Goal: Information Seeking & Learning: Understand process/instructions

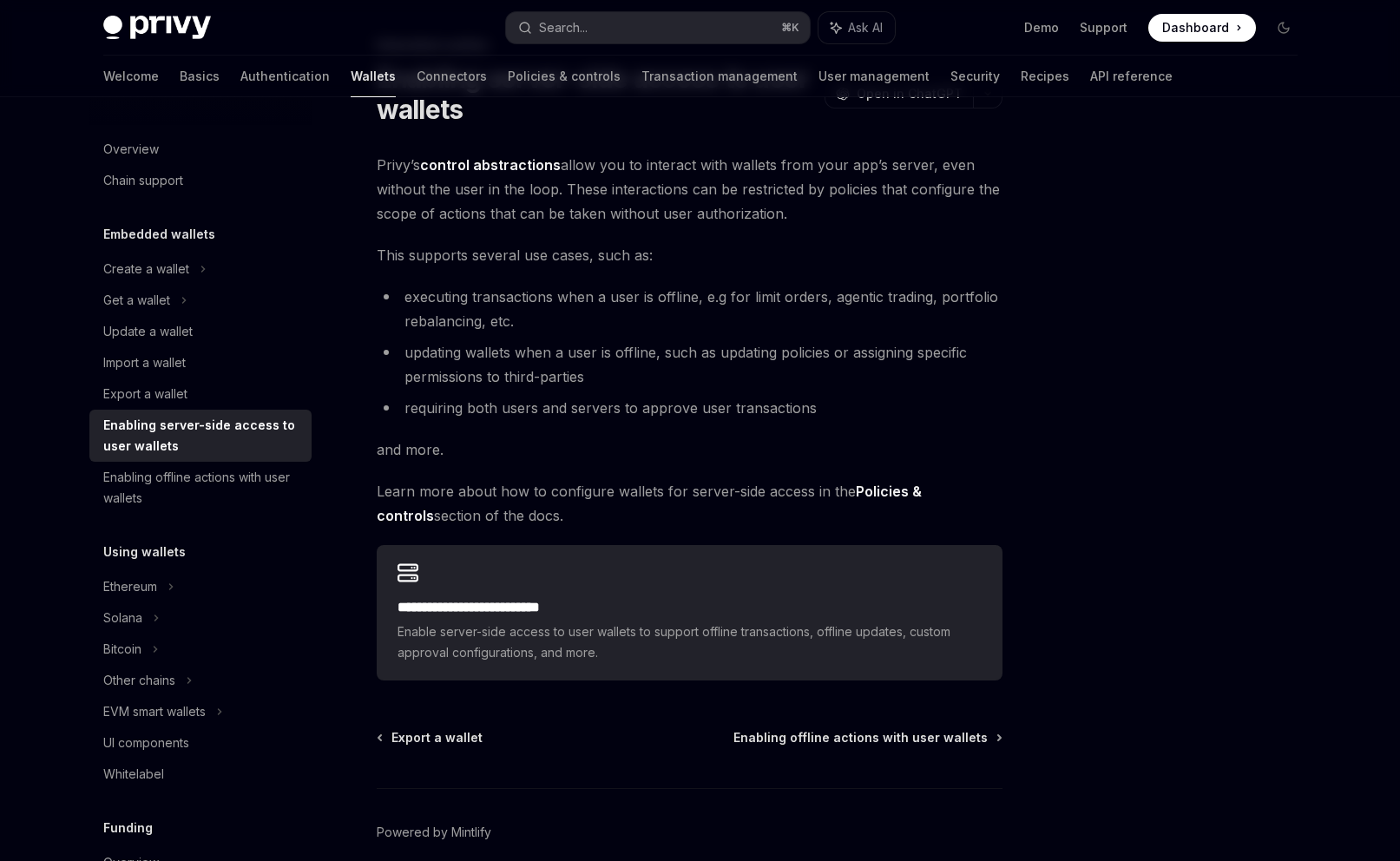
scroll to position [175, 0]
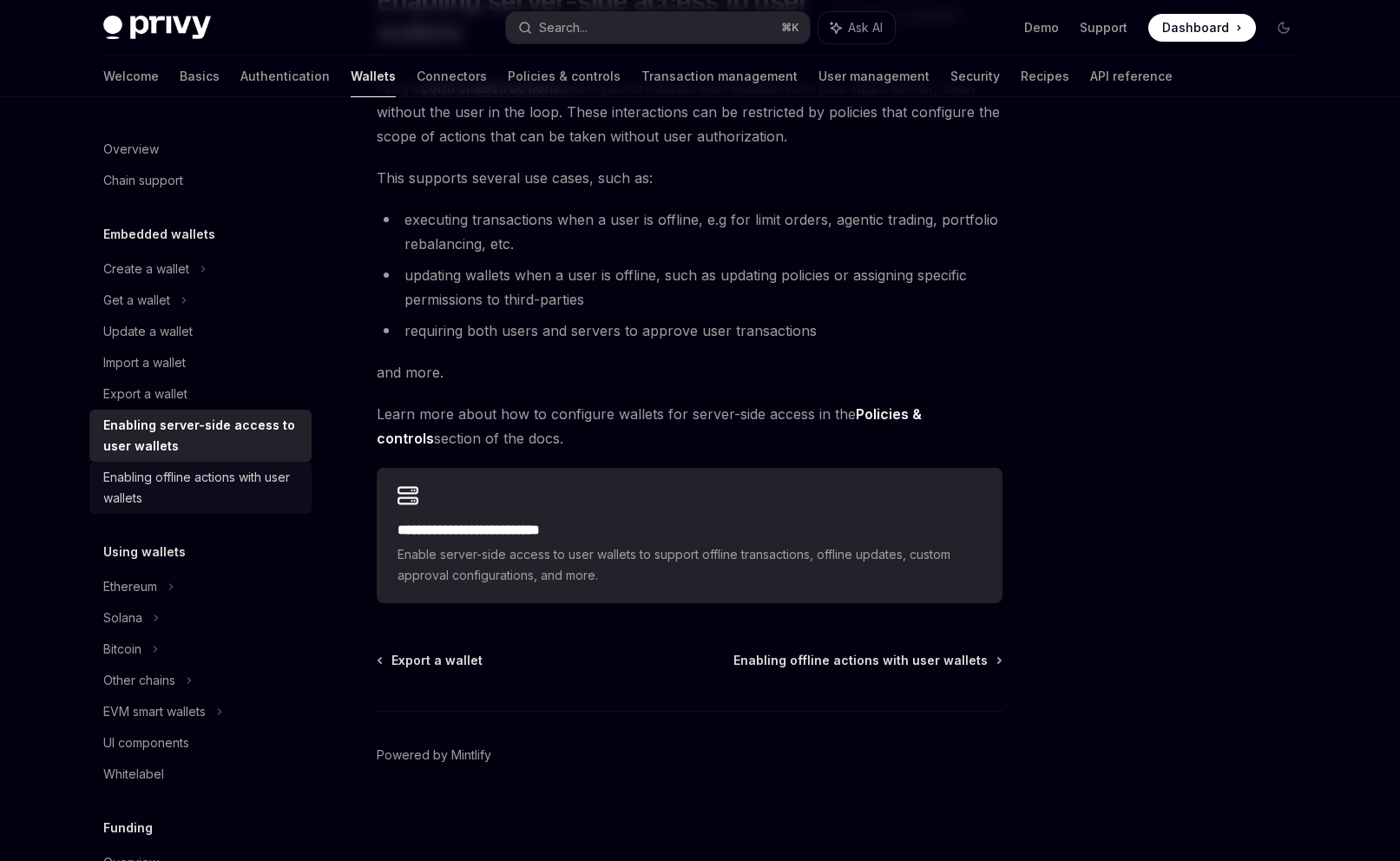
click at [190, 486] on div "Enabling offline actions with user wallets" at bounding box center [202, 487] width 198 height 42
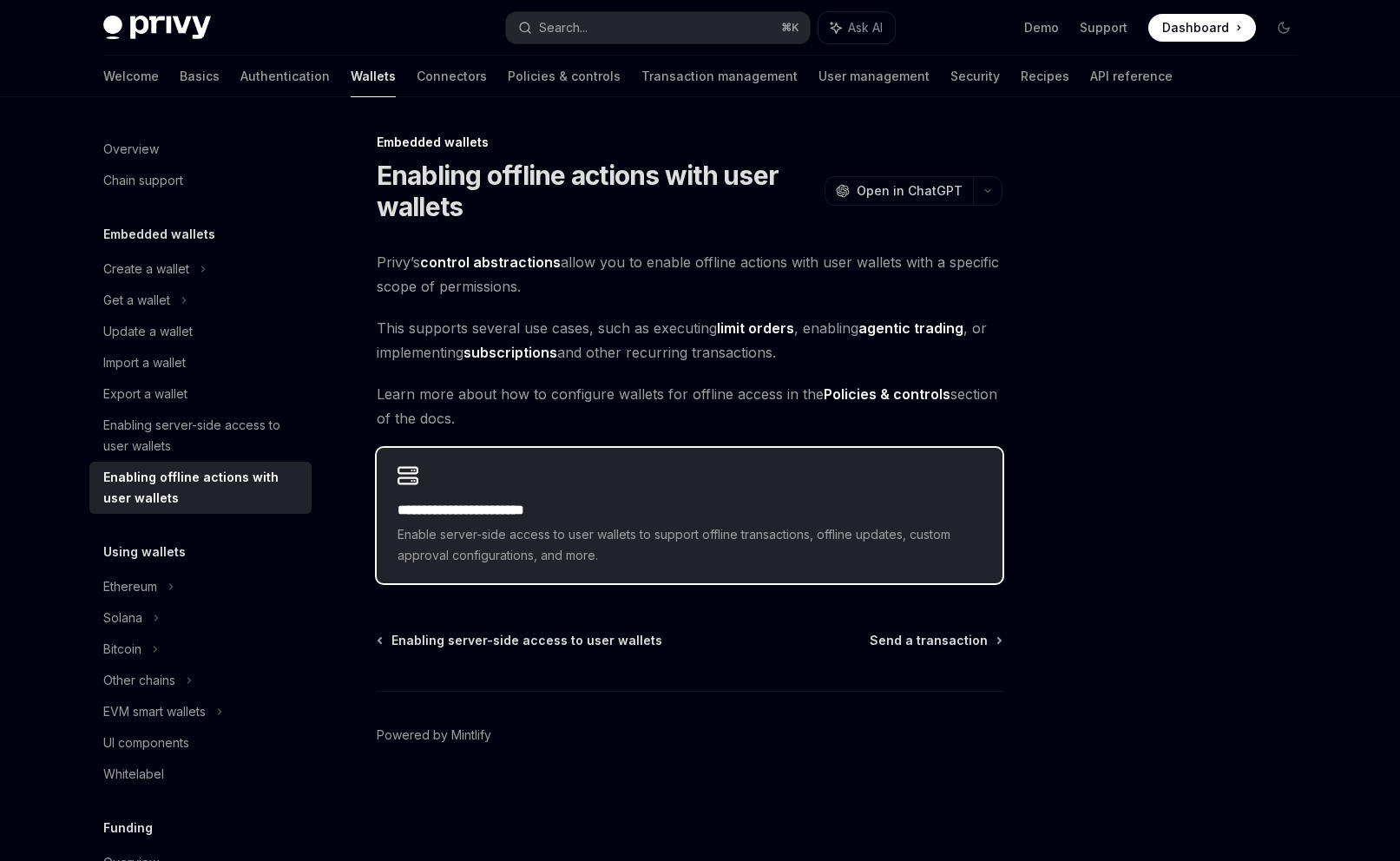
click at [874, 507] on h2 "**********" at bounding box center [689, 511] width 584 height 21
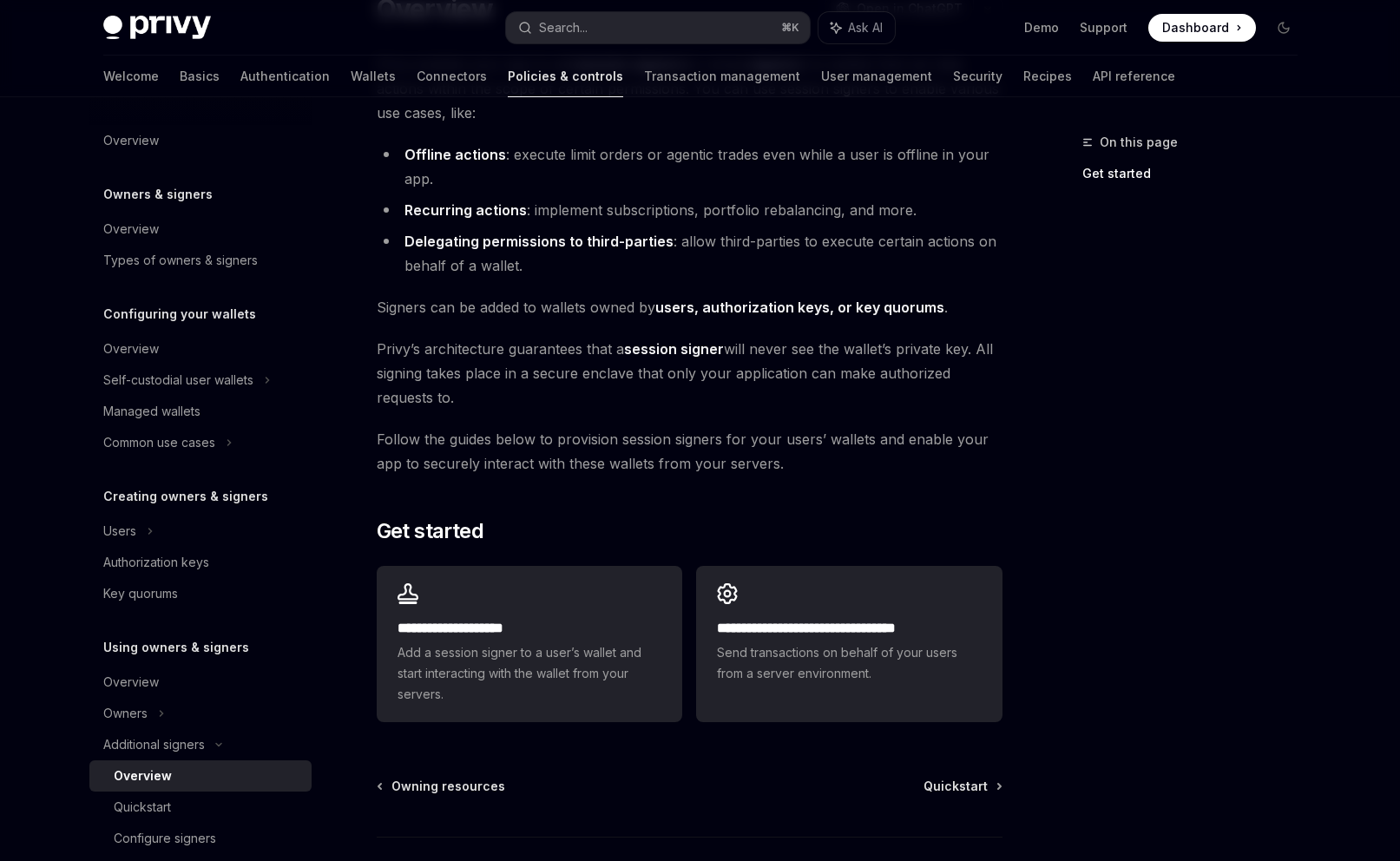
scroll to position [181, 0]
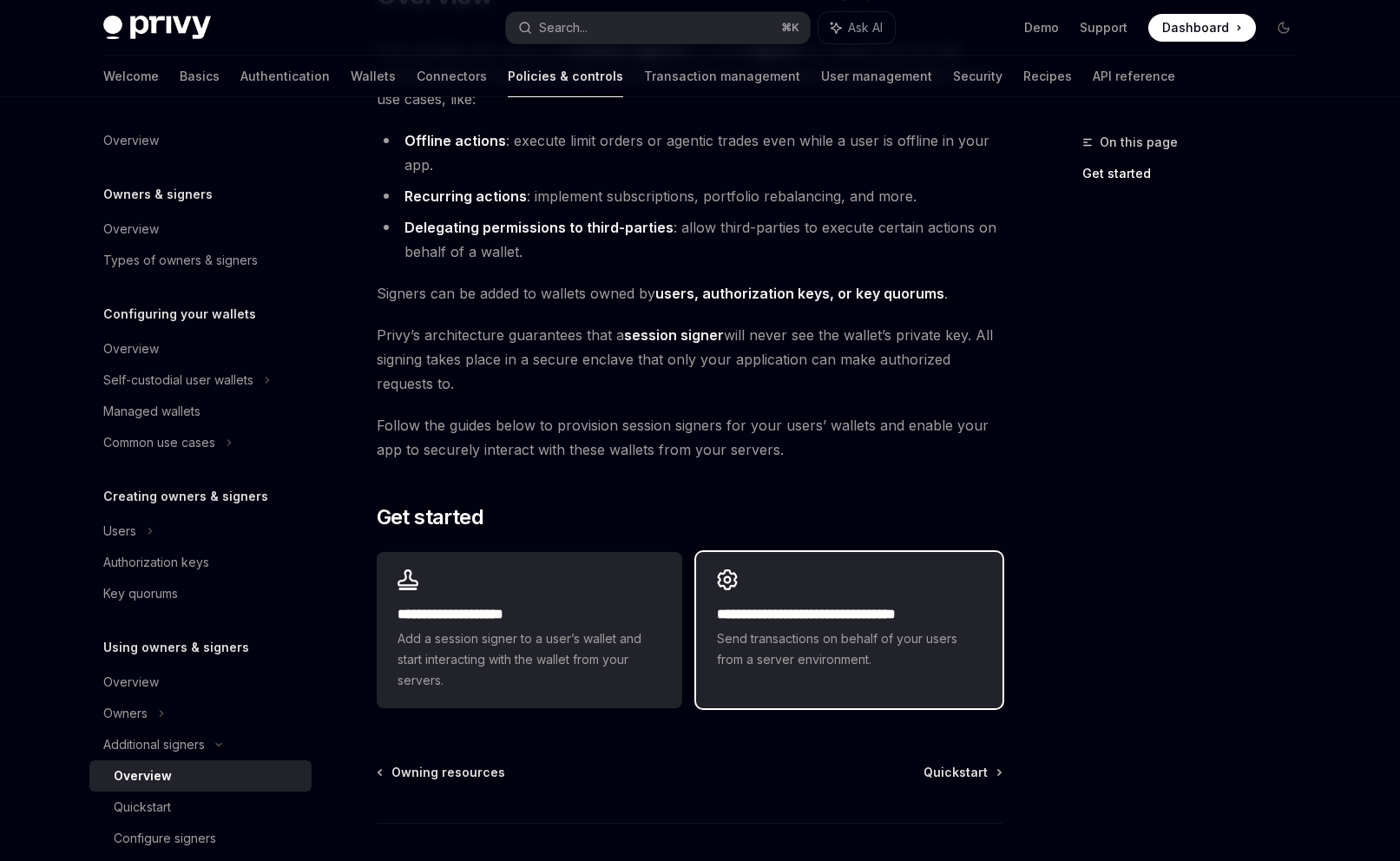
click at [805, 627] on div "**********" at bounding box center [848, 637] width 263 height 66
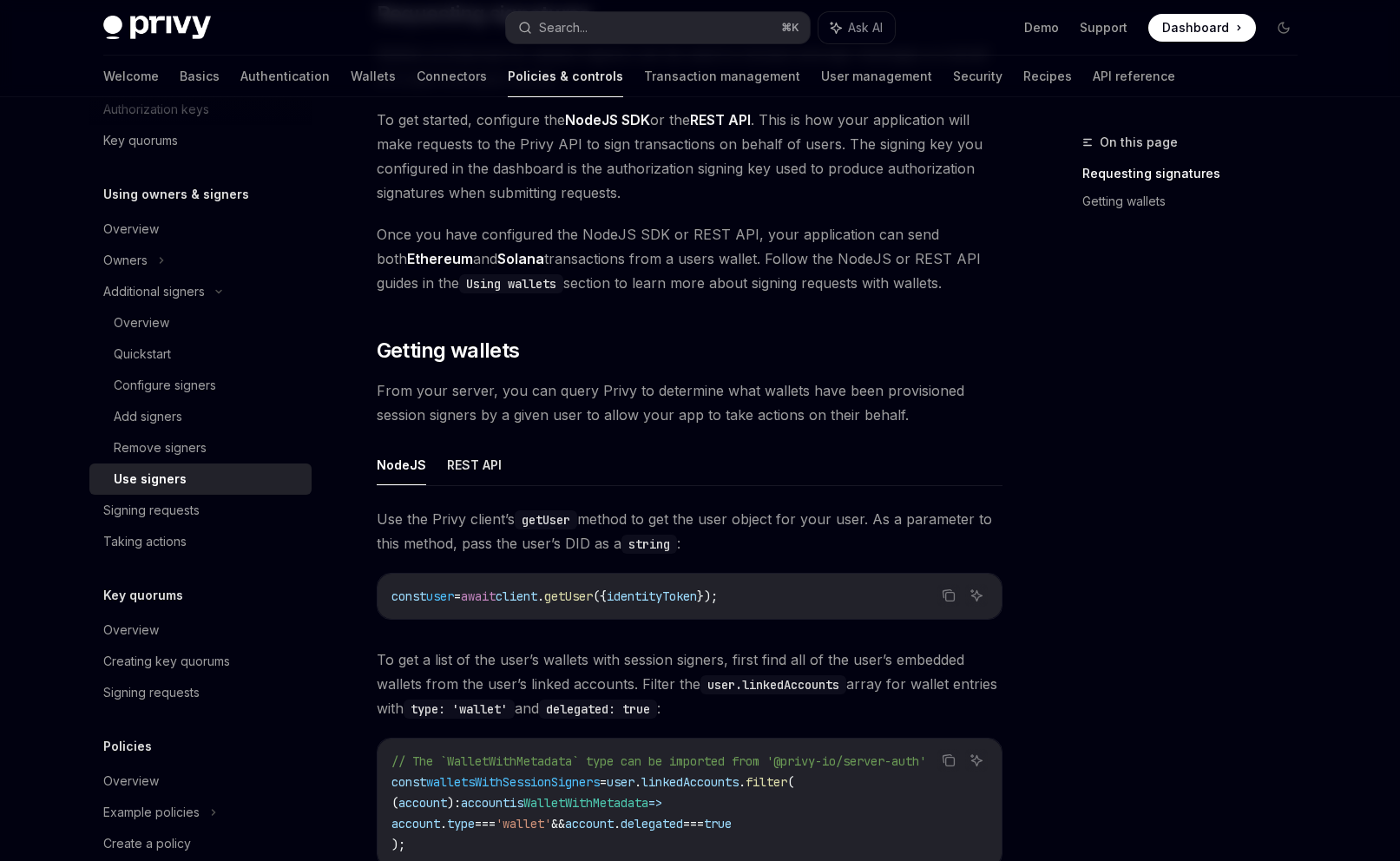
scroll to position [361, 0]
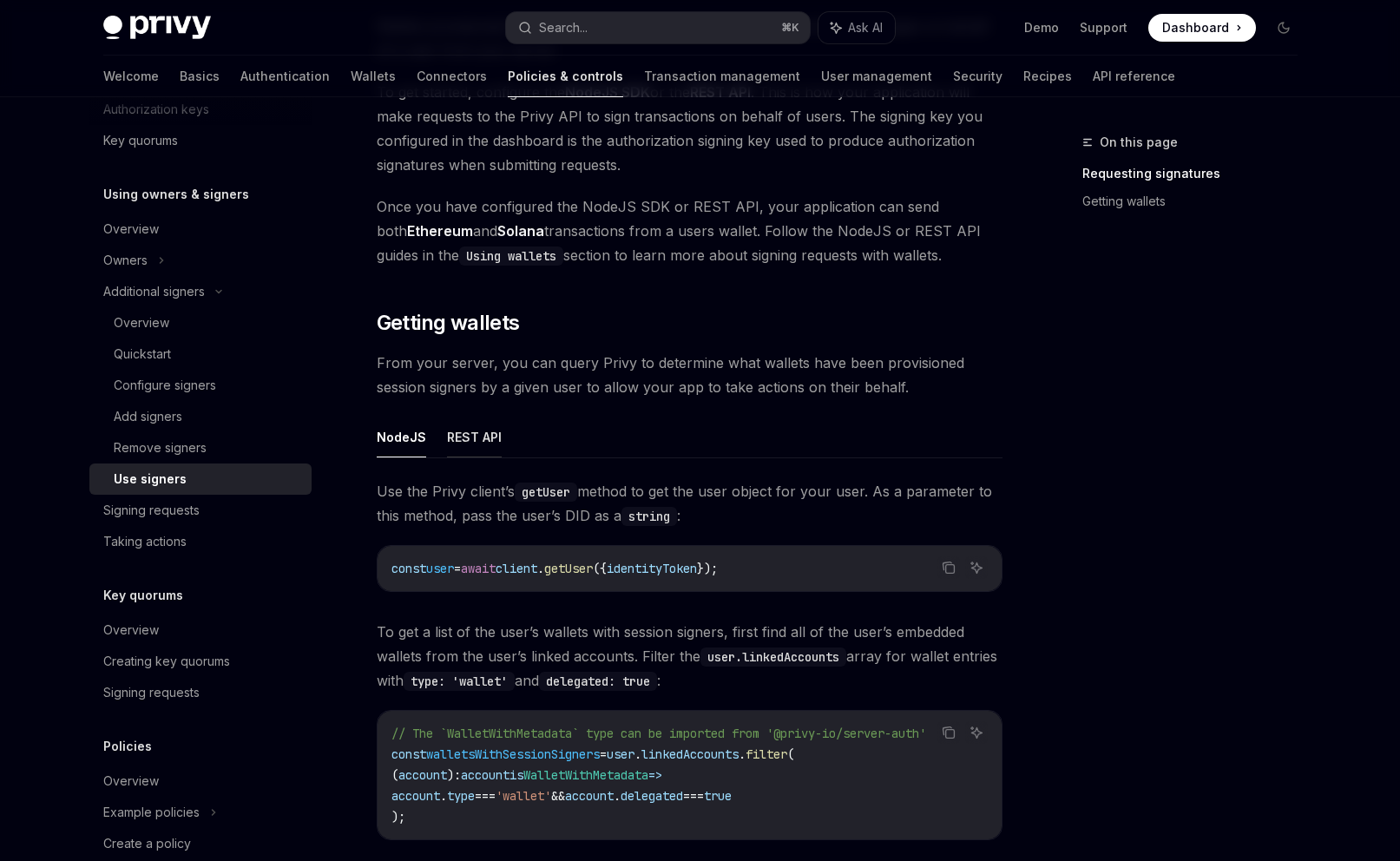
click at [451, 436] on button "REST API" at bounding box center [474, 437] width 55 height 41
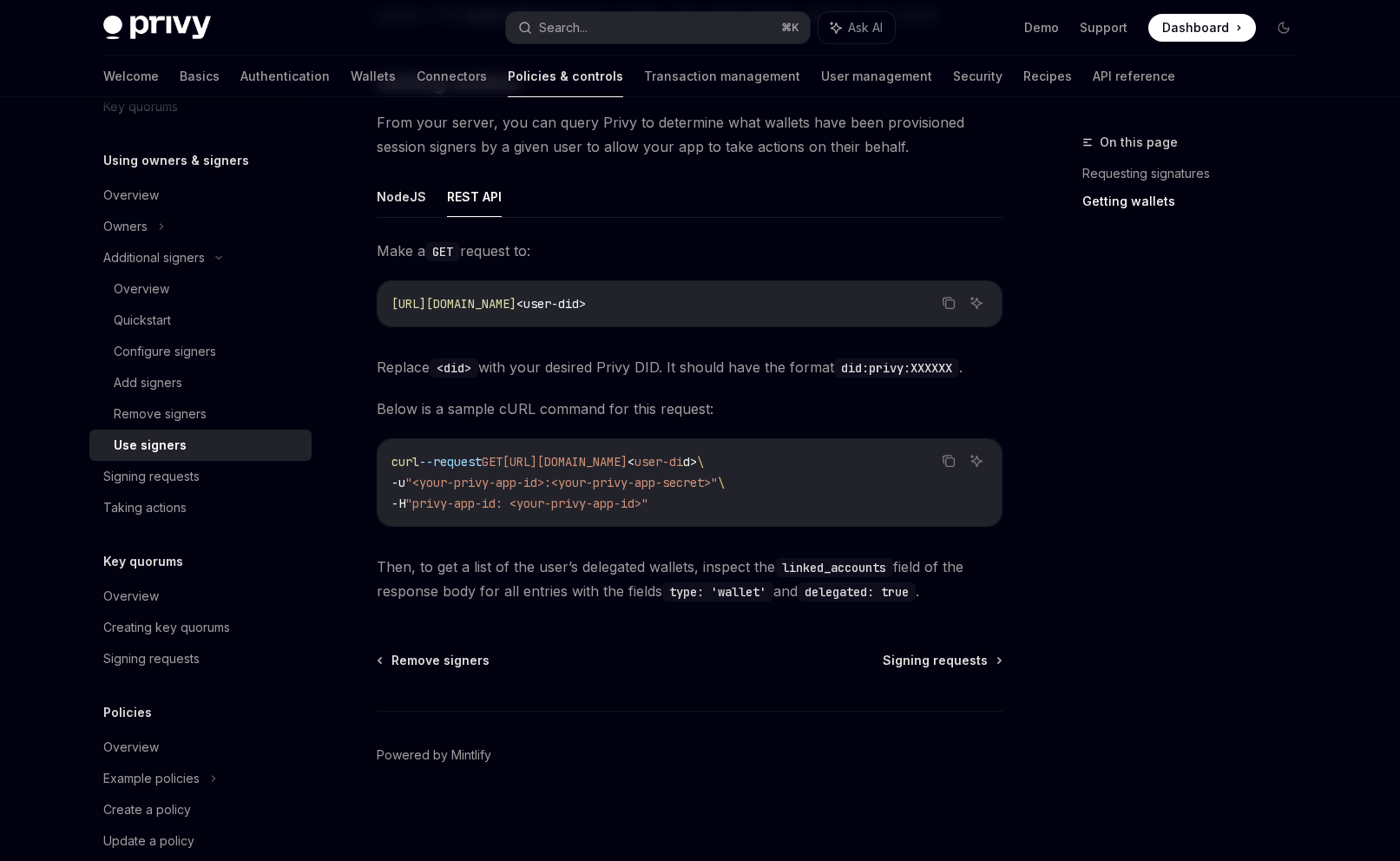
scroll to position [549, 0]
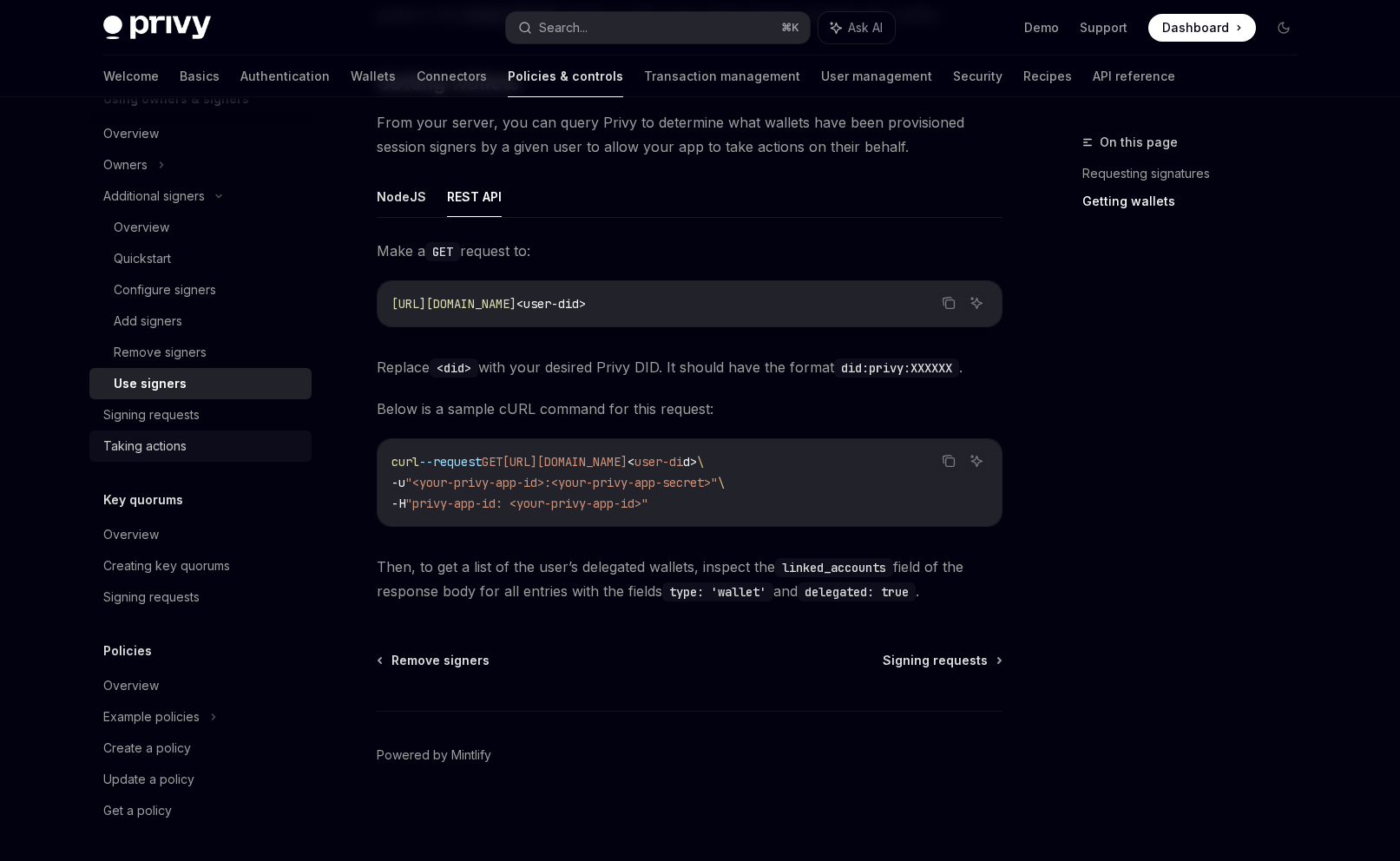
click at [198, 434] on link "Taking actions" at bounding box center [201, 446] width 222 height 31
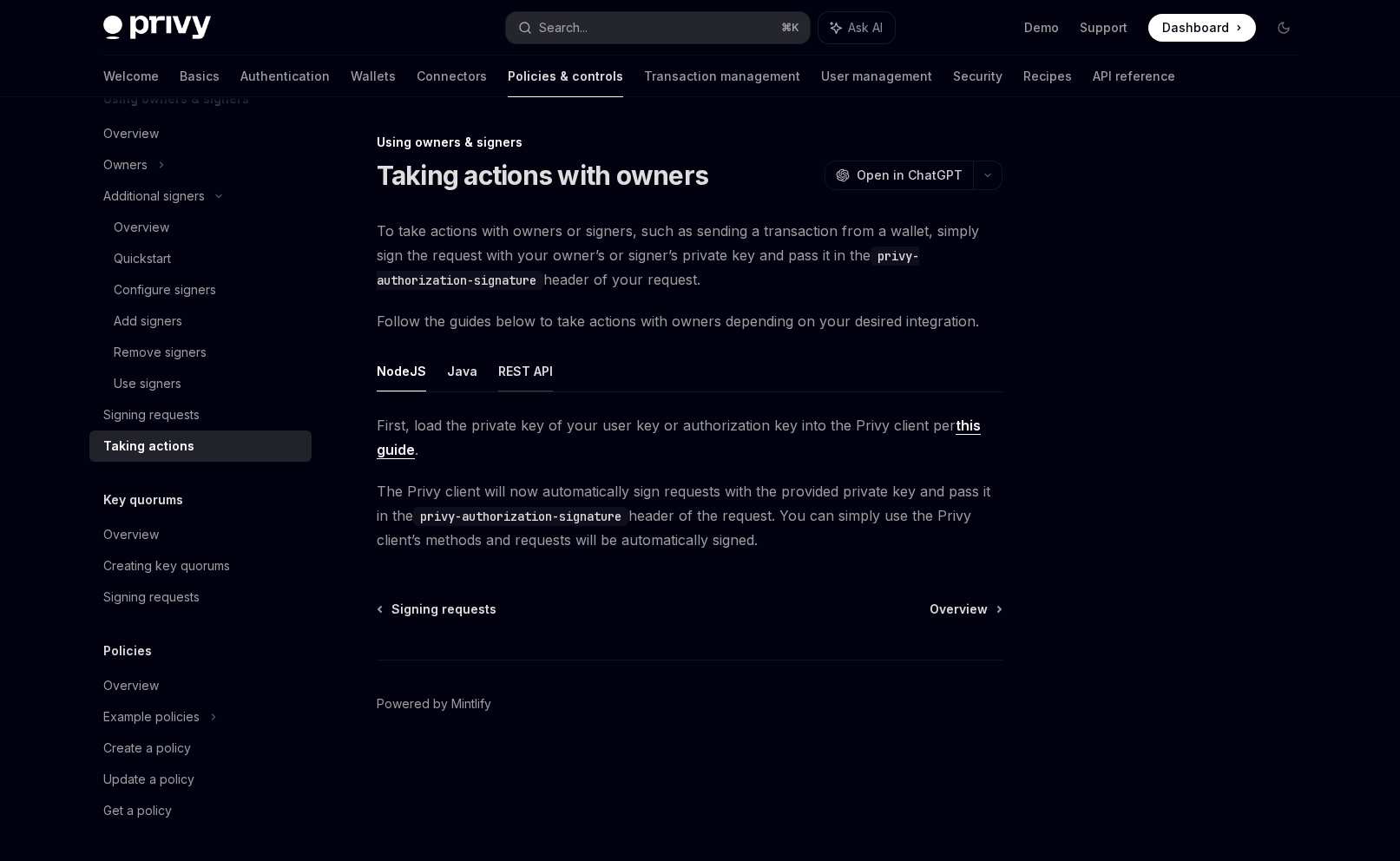
click at [535, 363] on button "REST API" at bounding box center [525, 371] width 55 height 41
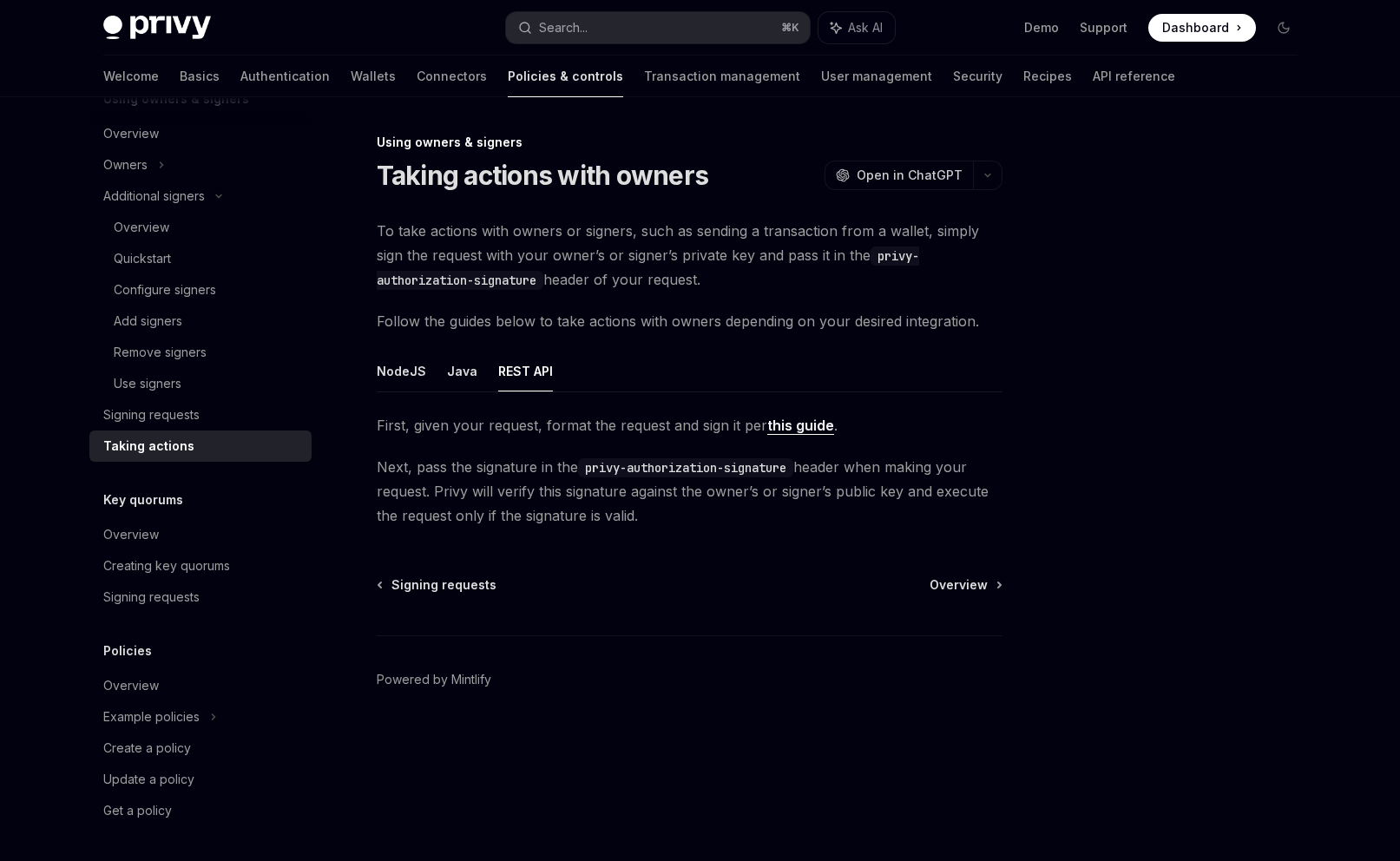
click at [661, 473] on code "privy-authorization-signature" at bounding box center [685, 468] width 215 height 19
click at [712, 468] on code "privy-authorization-signature" at bounding box center [685, 468] width 215 height 19
click at [568, 468] on span "Next, pass the signature in the privy-authorization-signature header when makin…" at bounding box center [689, 491] width 626 height 73
drag, startPoint x: 622, startPoint y: 469, endPoint x: 753, endPoint y: 474, distance: 131.1
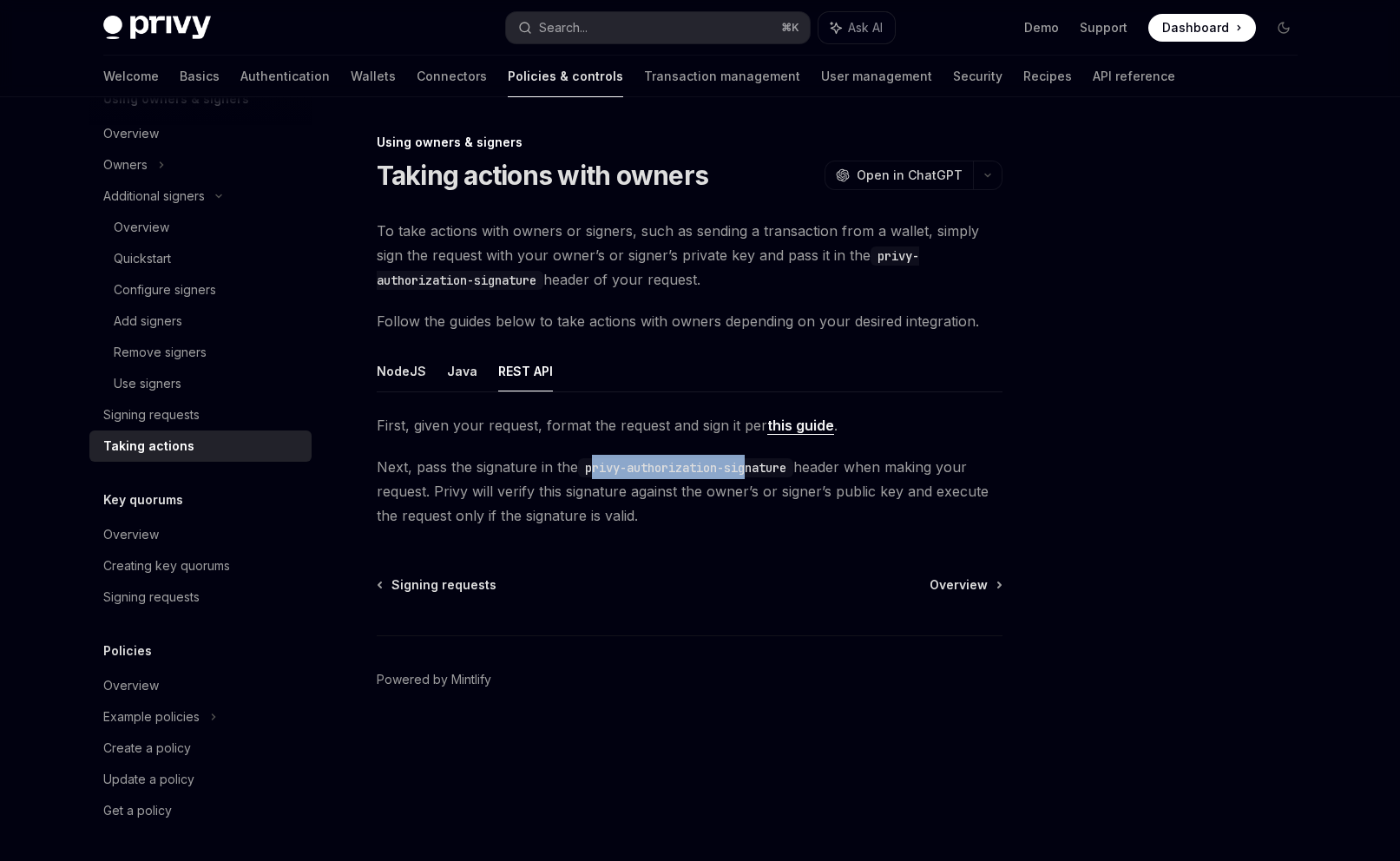
click at [753, 474] on code "privy-authorization-signature" at bounding box center [685, 468] width 215 height 19
click at [607, 477] on code "privy-authorization-signature" at bounding box center [685, 468] width 215 height 19
click at [958, 590] on span "Overview" at bounding box center [958, 585] width 58 height 17
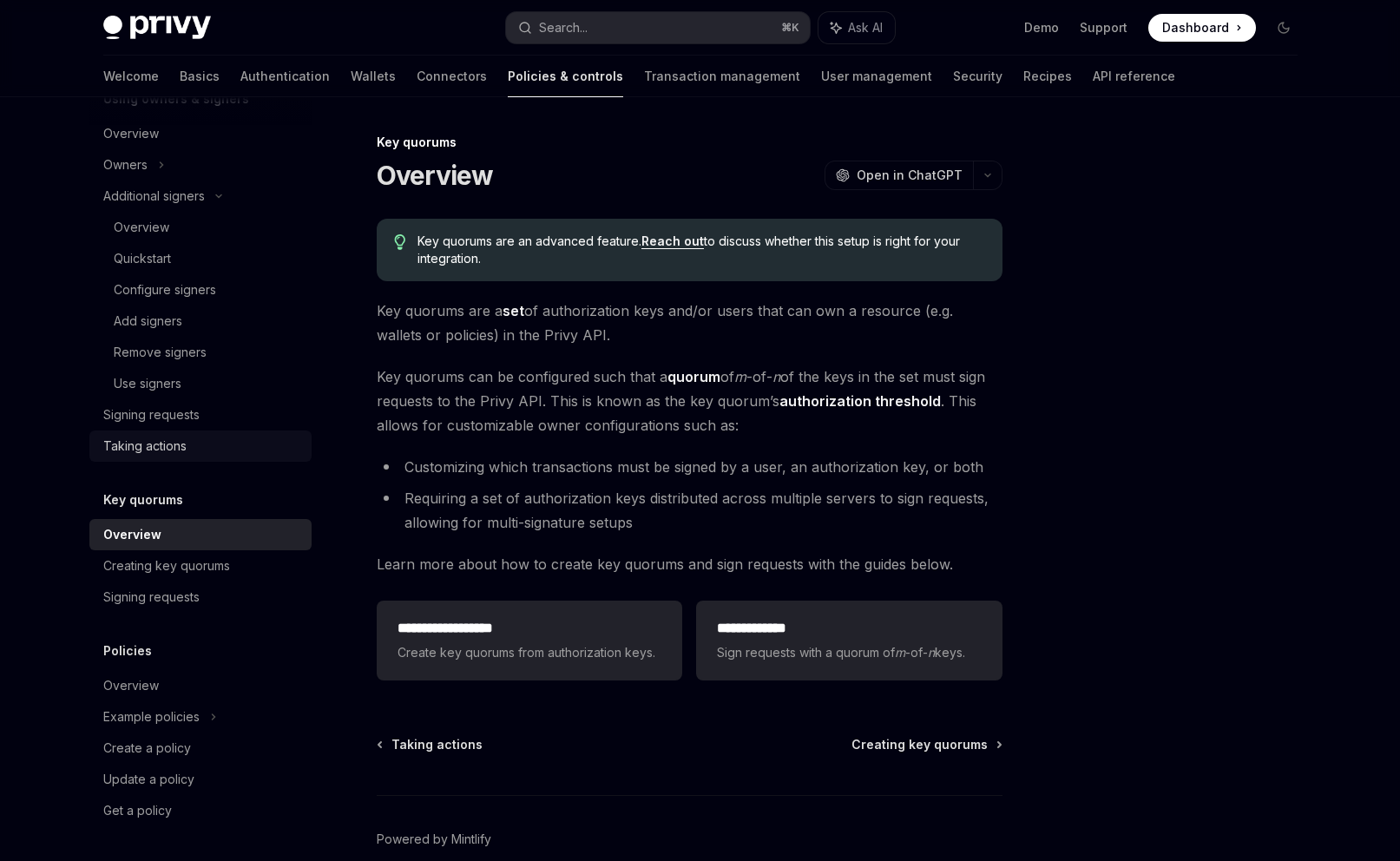
click at [153, 437] on div "Taking actions" at bounding box center [145, 447] width 83 height 21
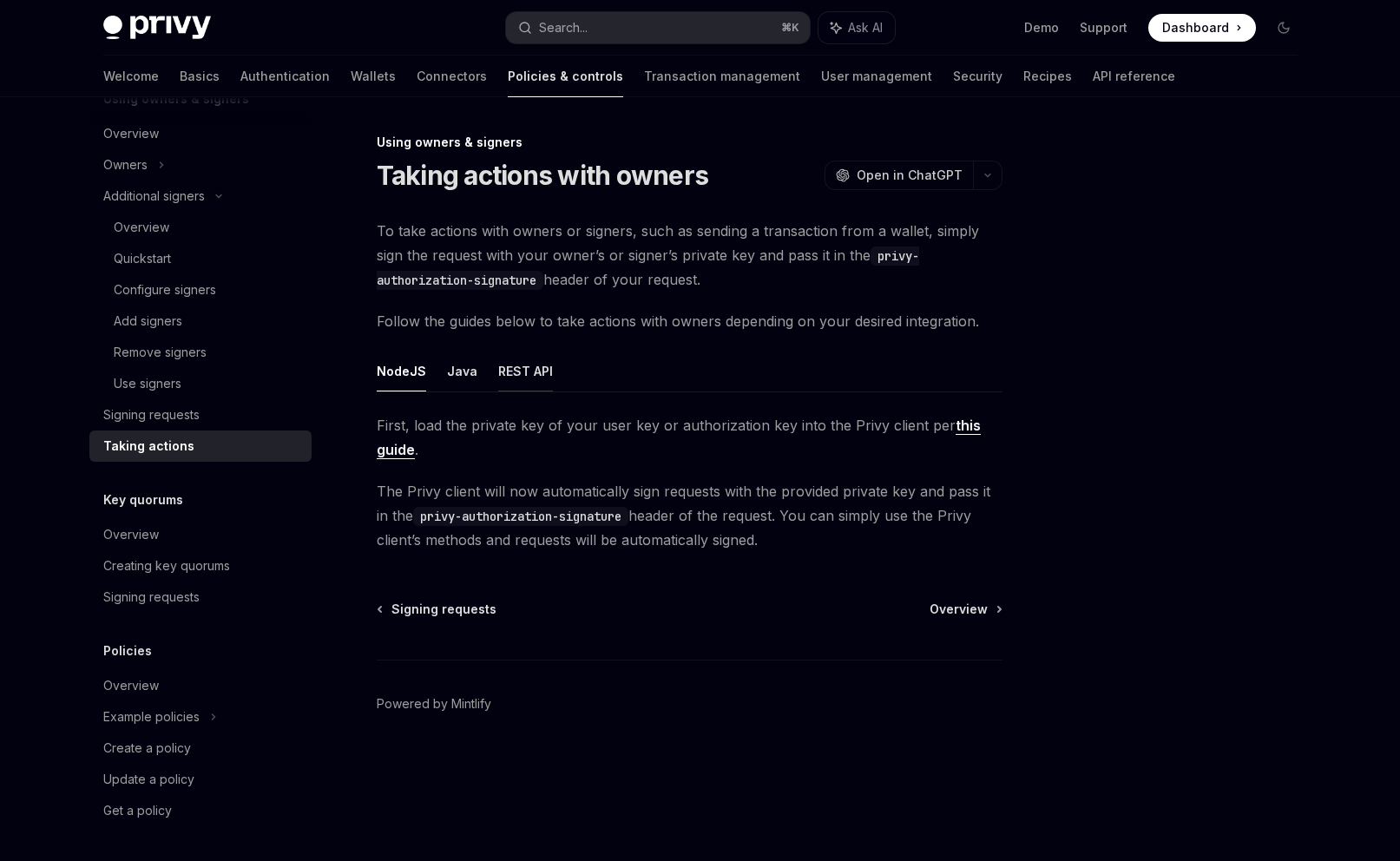
click at [533, 385] on button "REST API" at bounding box center [525, 371] width 55 height 41
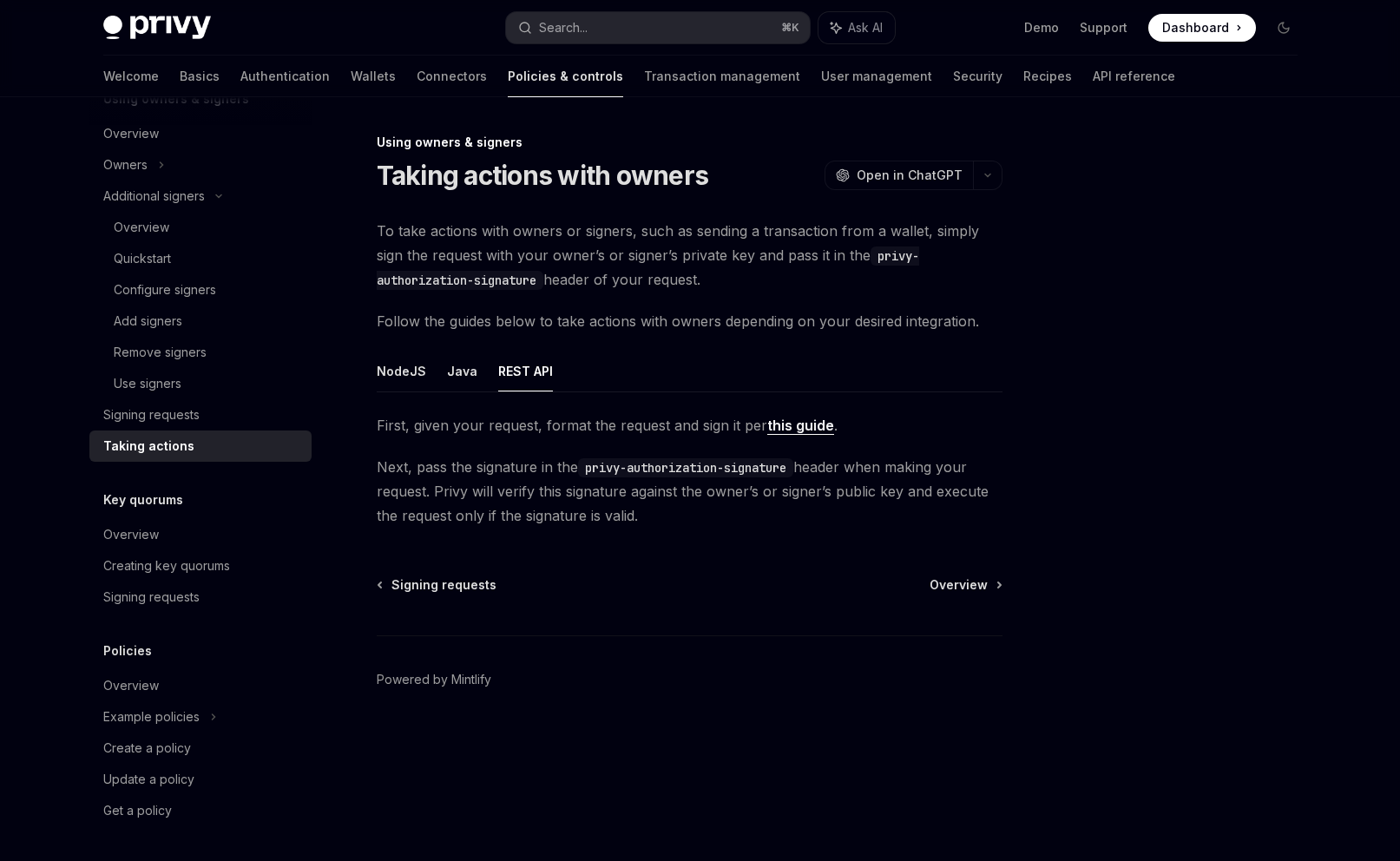
type textarea "*"
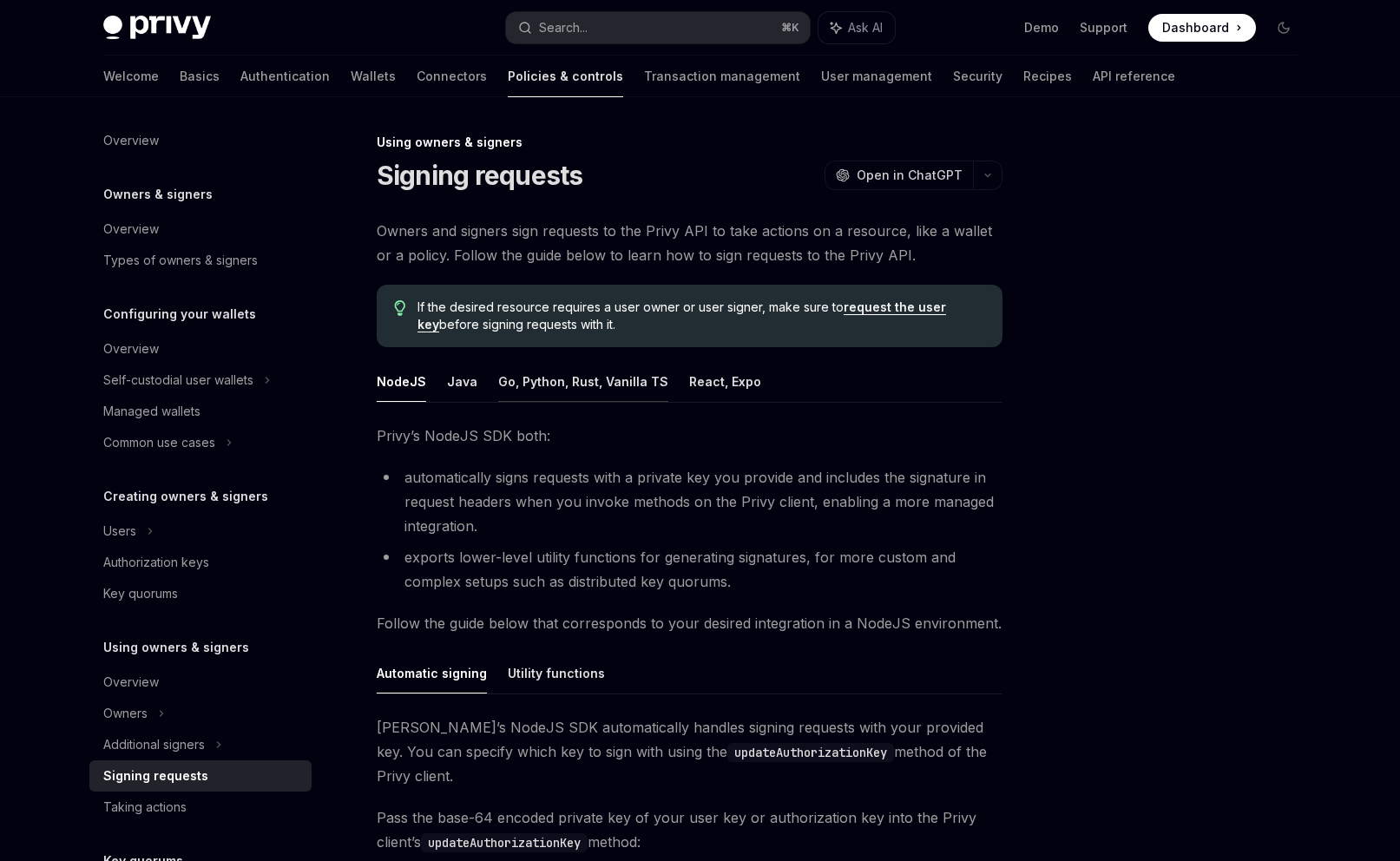
click at [602, 394] on button "Go, Python, Rust, Vanilla TS" at bounding box center [583, 381] width 170 height 41
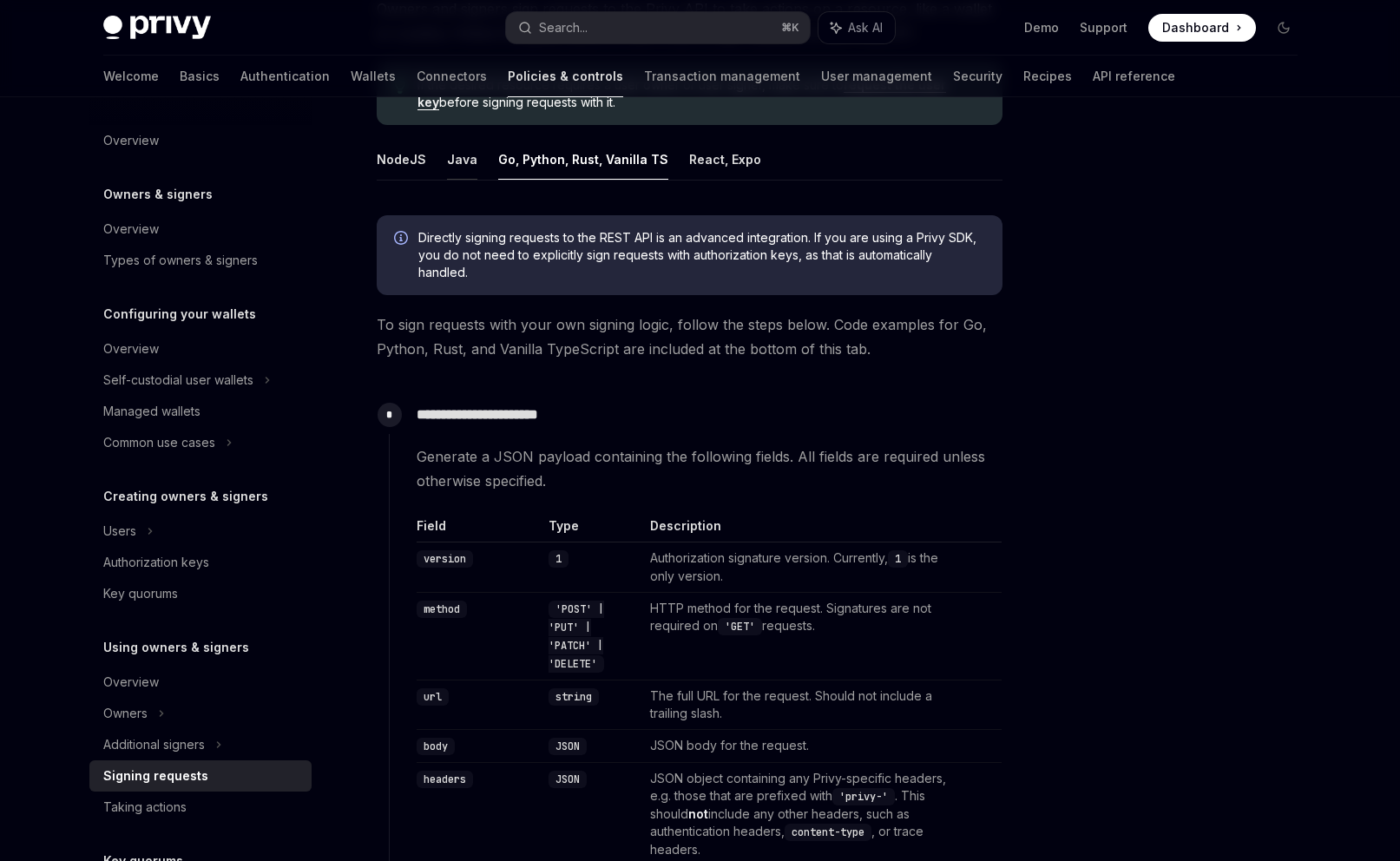
scroll to position [292, 0]
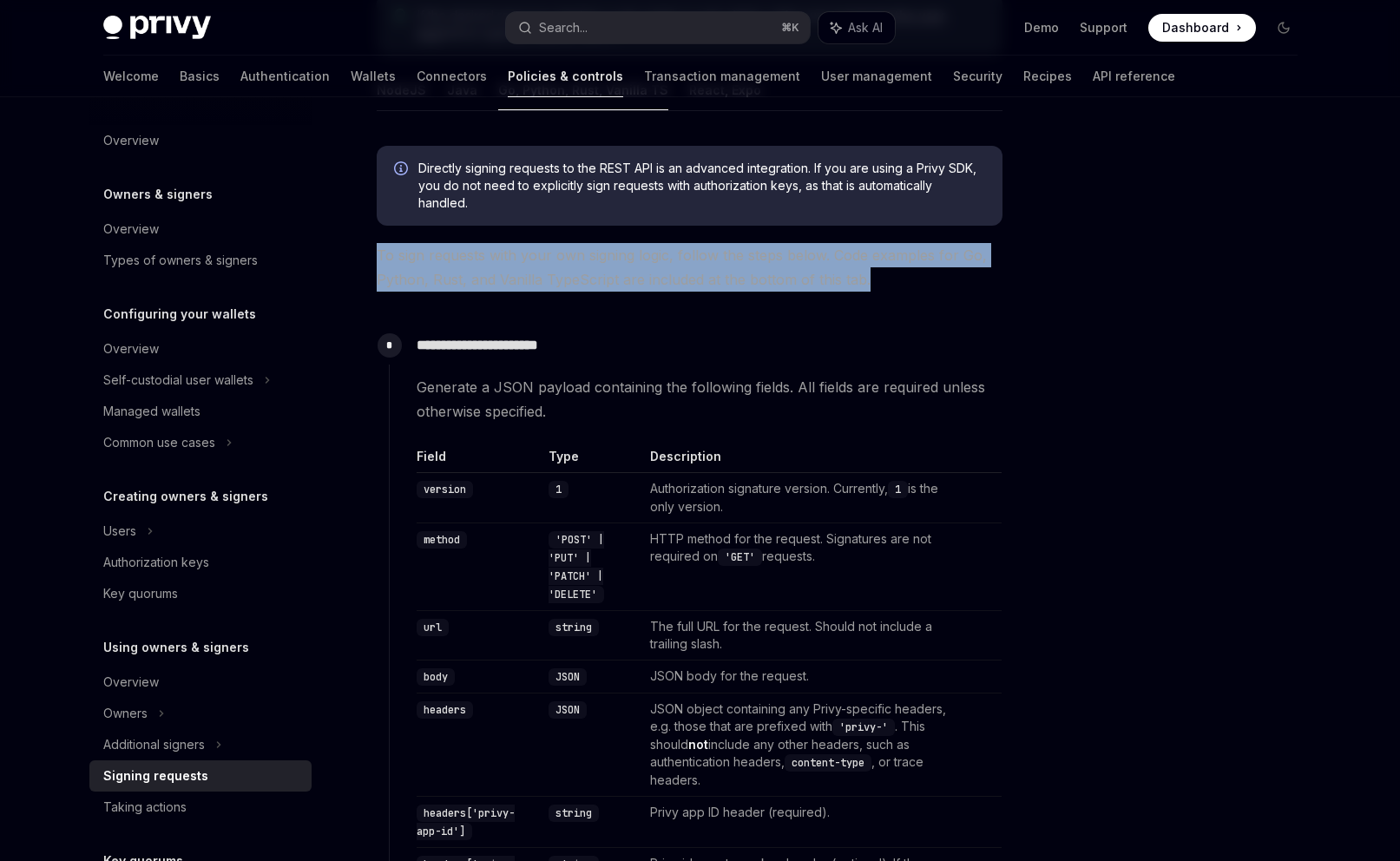
drag, startPoint x: 420, startPoint y: 250, endPoint x: 807, endPoint y: 306, distance: 391.0
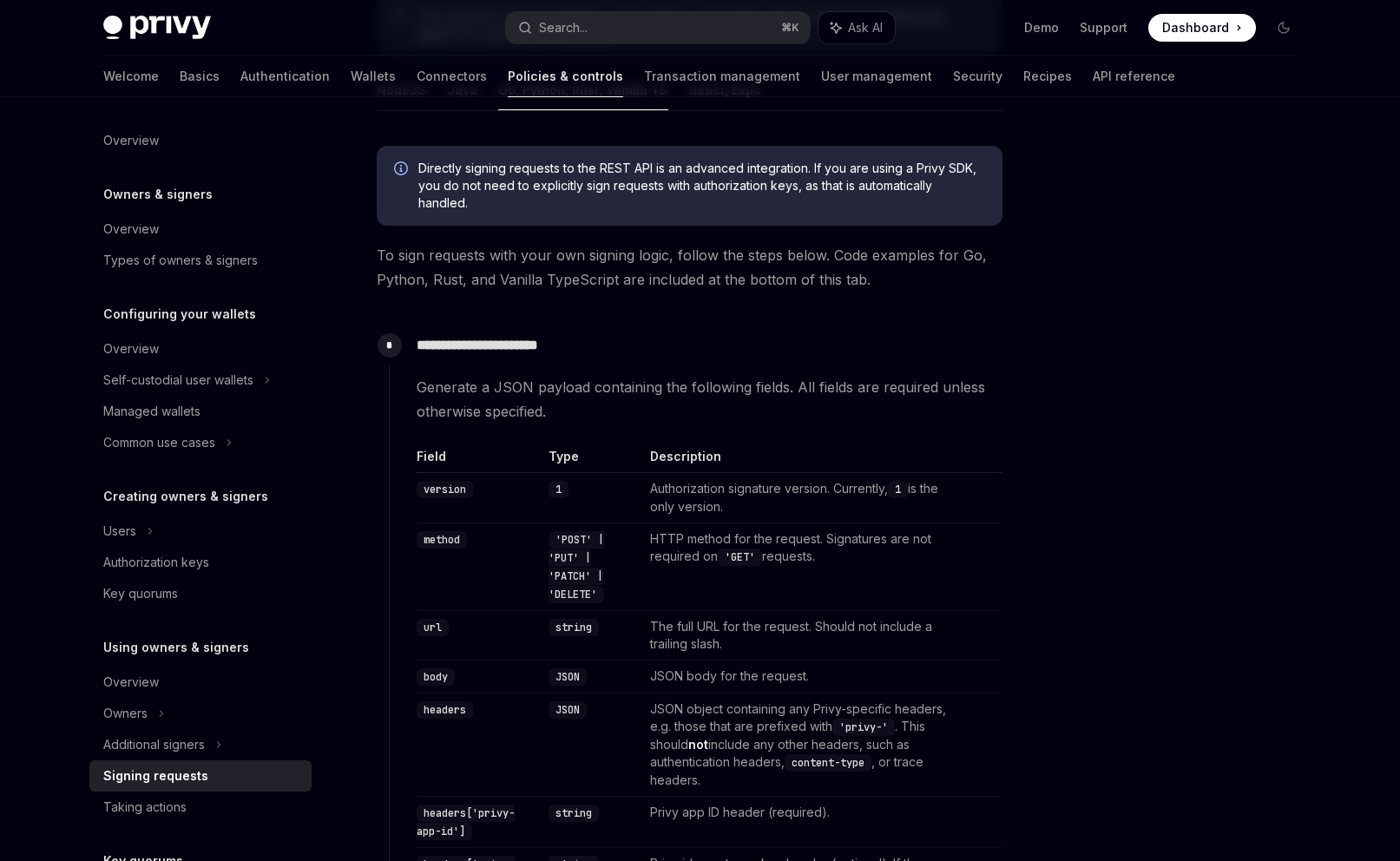
click at [896, 630] on td "The full URL for the request. Should not include a trailing slash." at bounding box center [805, 635] width 323 height 49
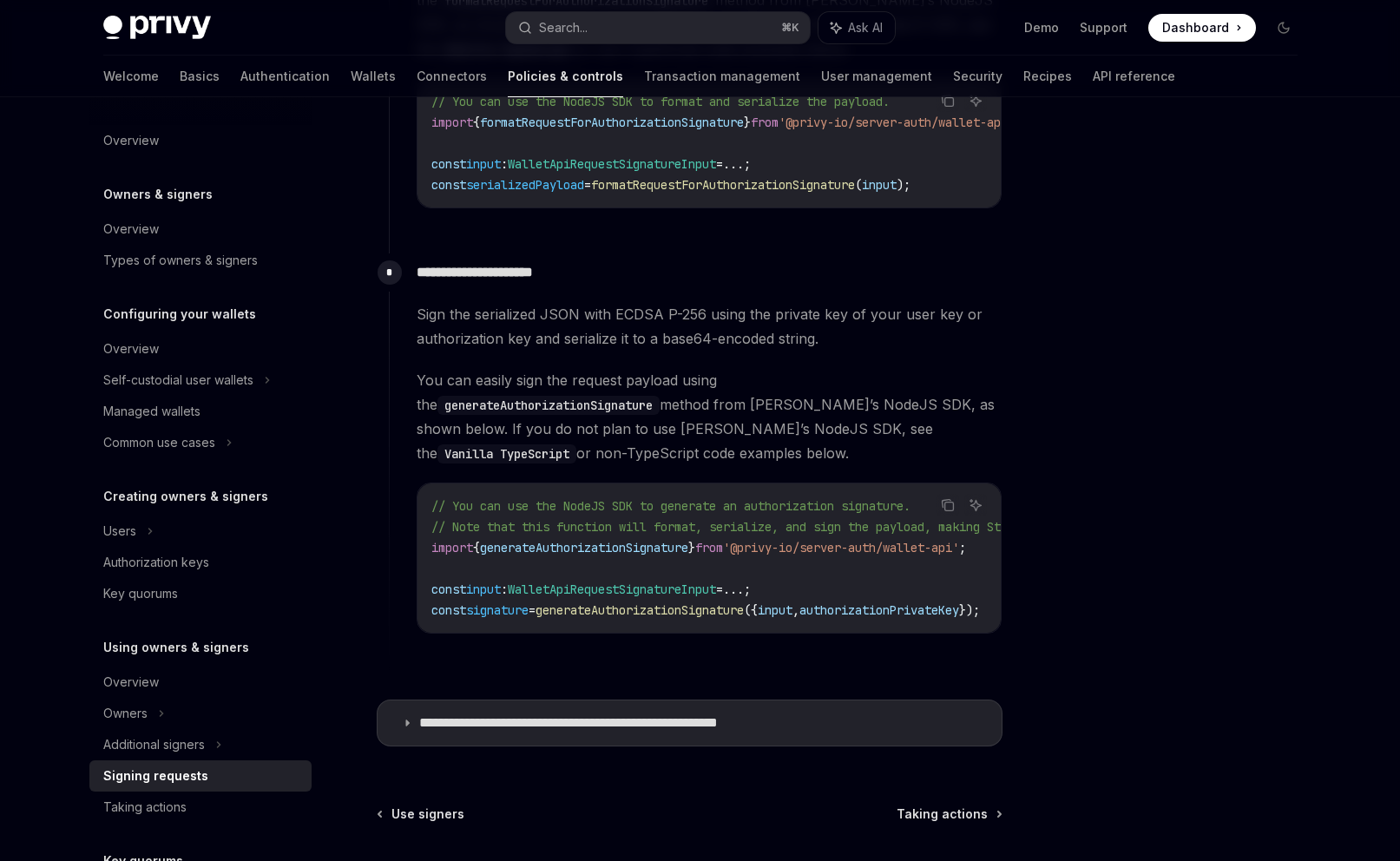
scroll to position [1389, 0]
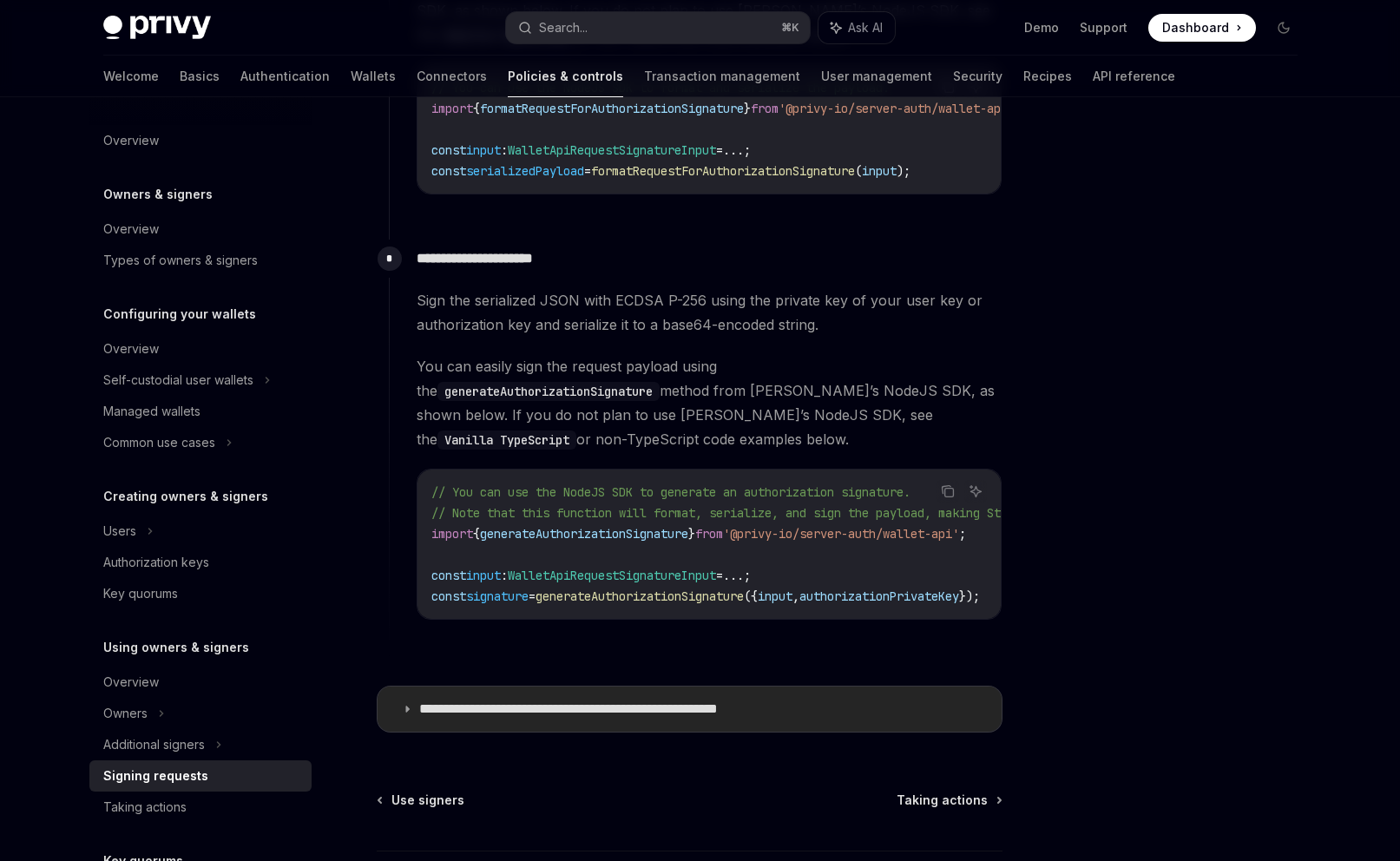
click at [406, 705] on icon at bounding box center [407, 709] width 11 height 11
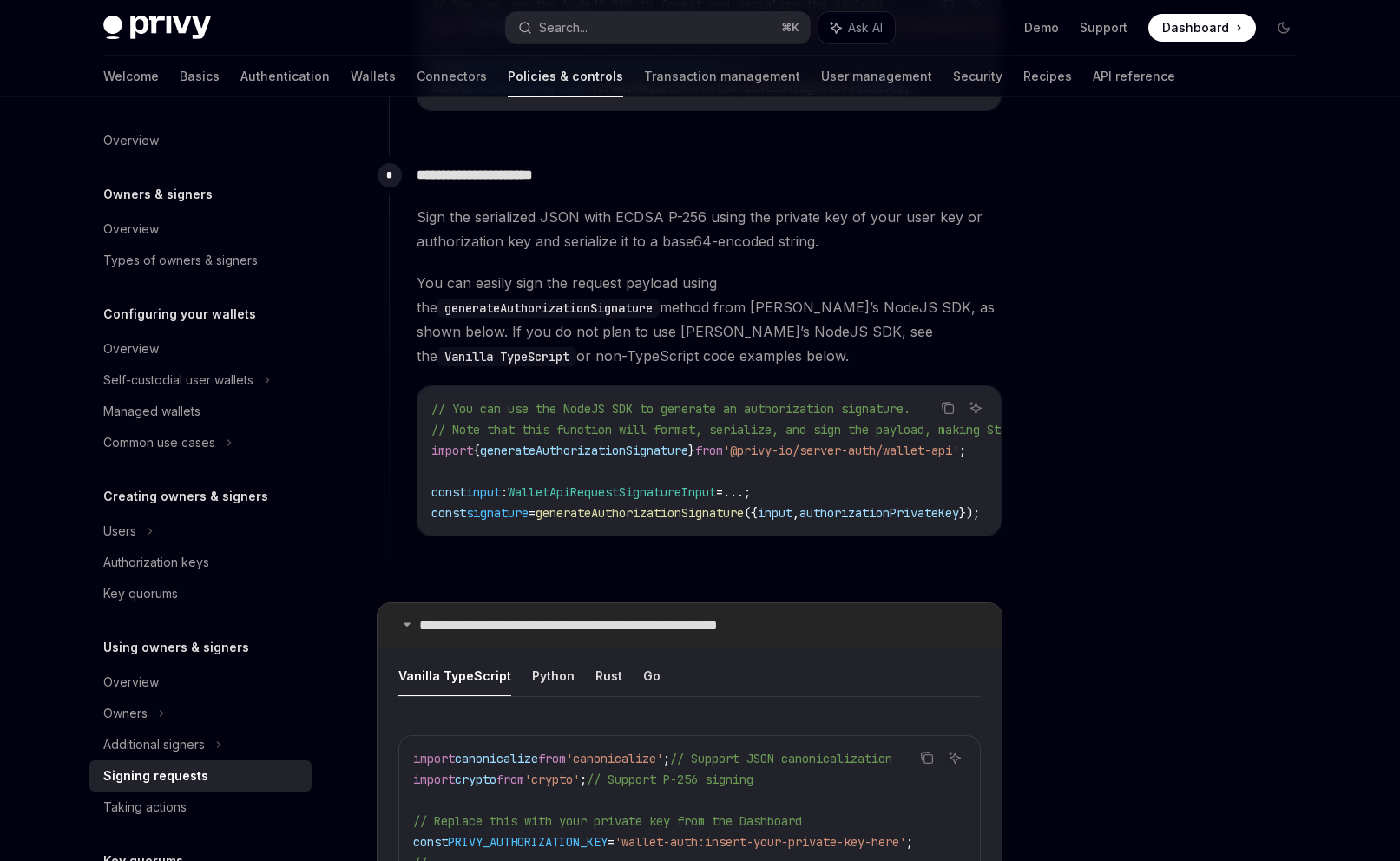
scroll to position [1820, 0]
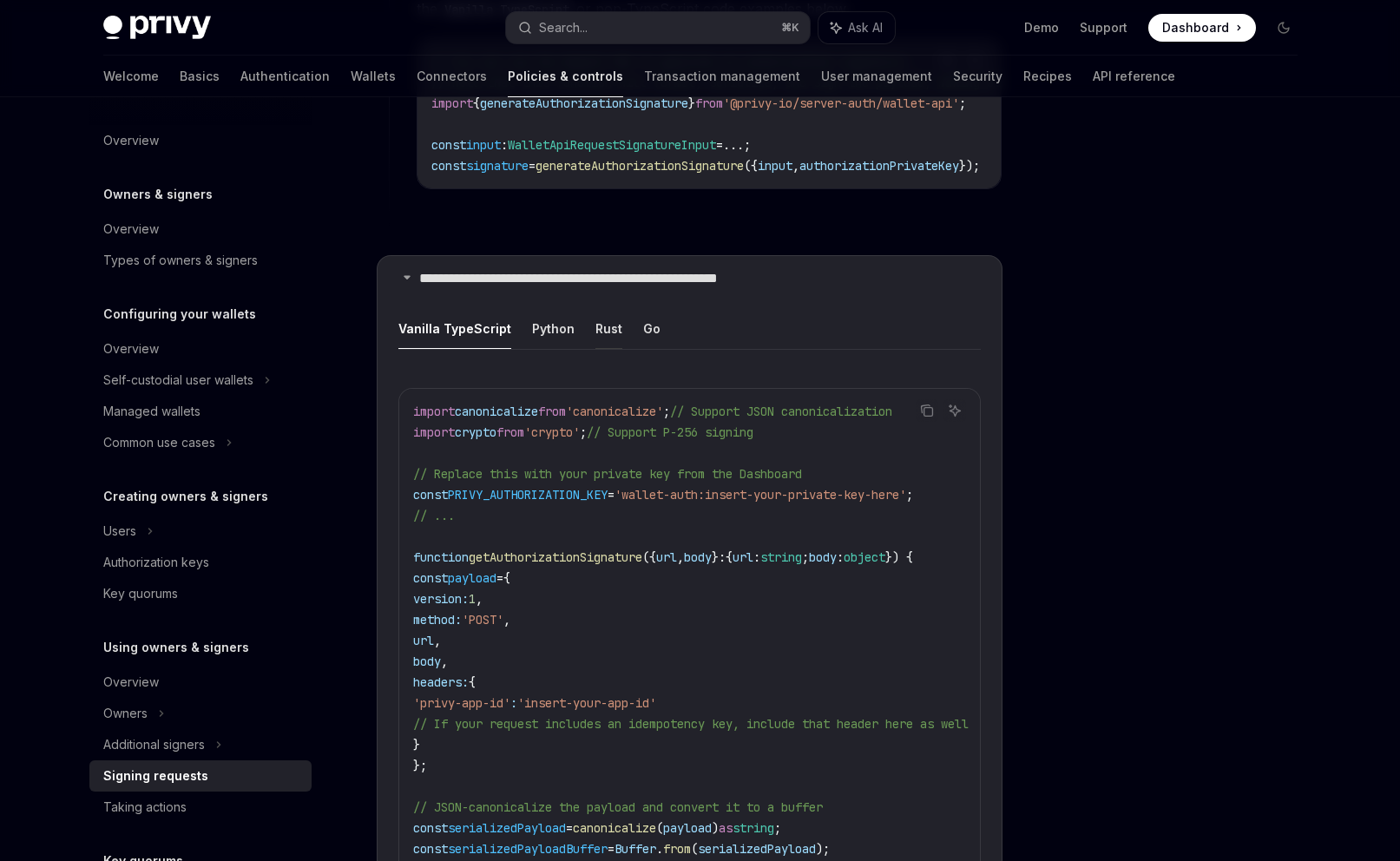
click at [614, 308] on button "Rust" at bounding box center [609, 328] width 27 height 41
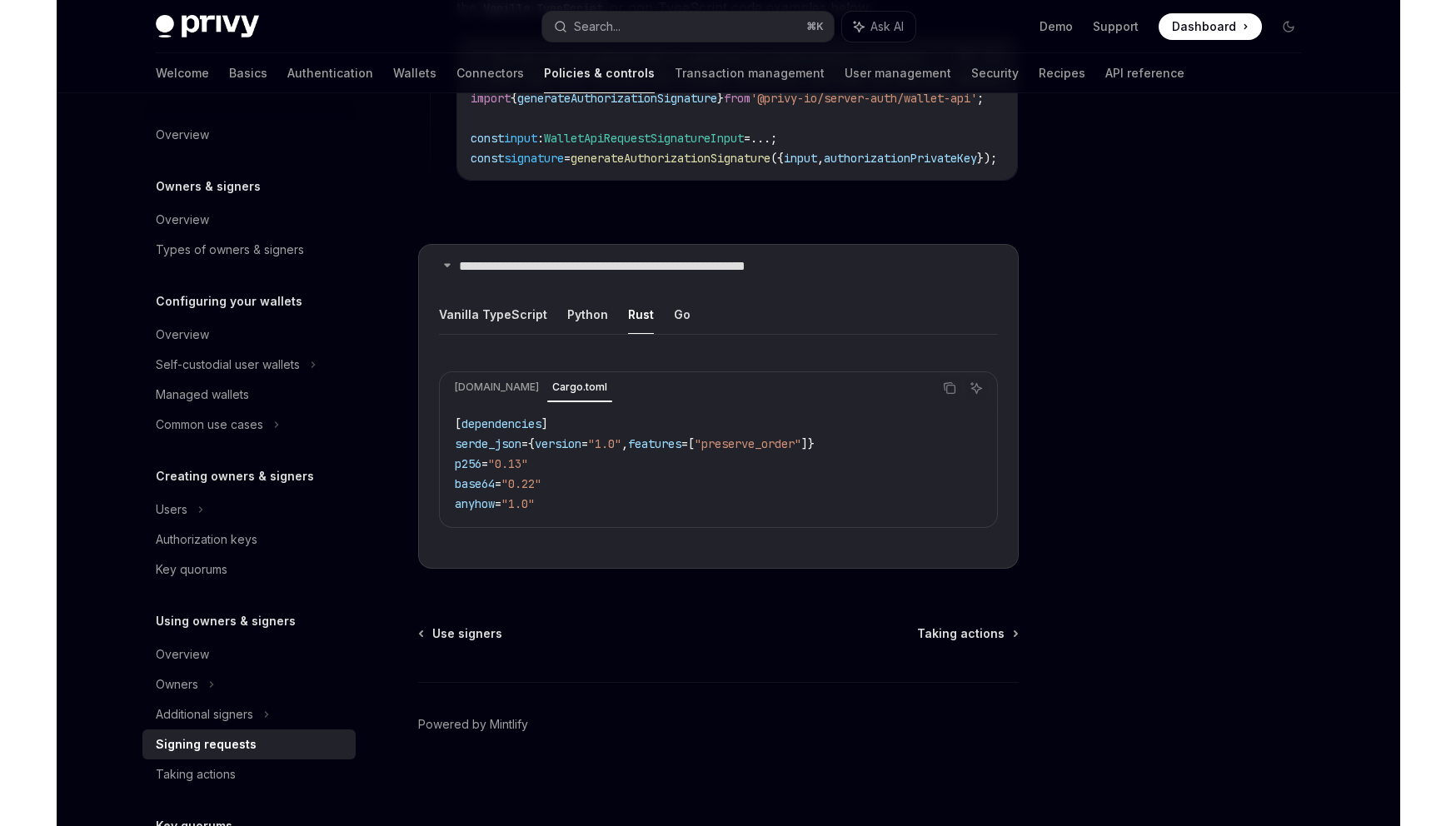
scroll to position [1723, 0]
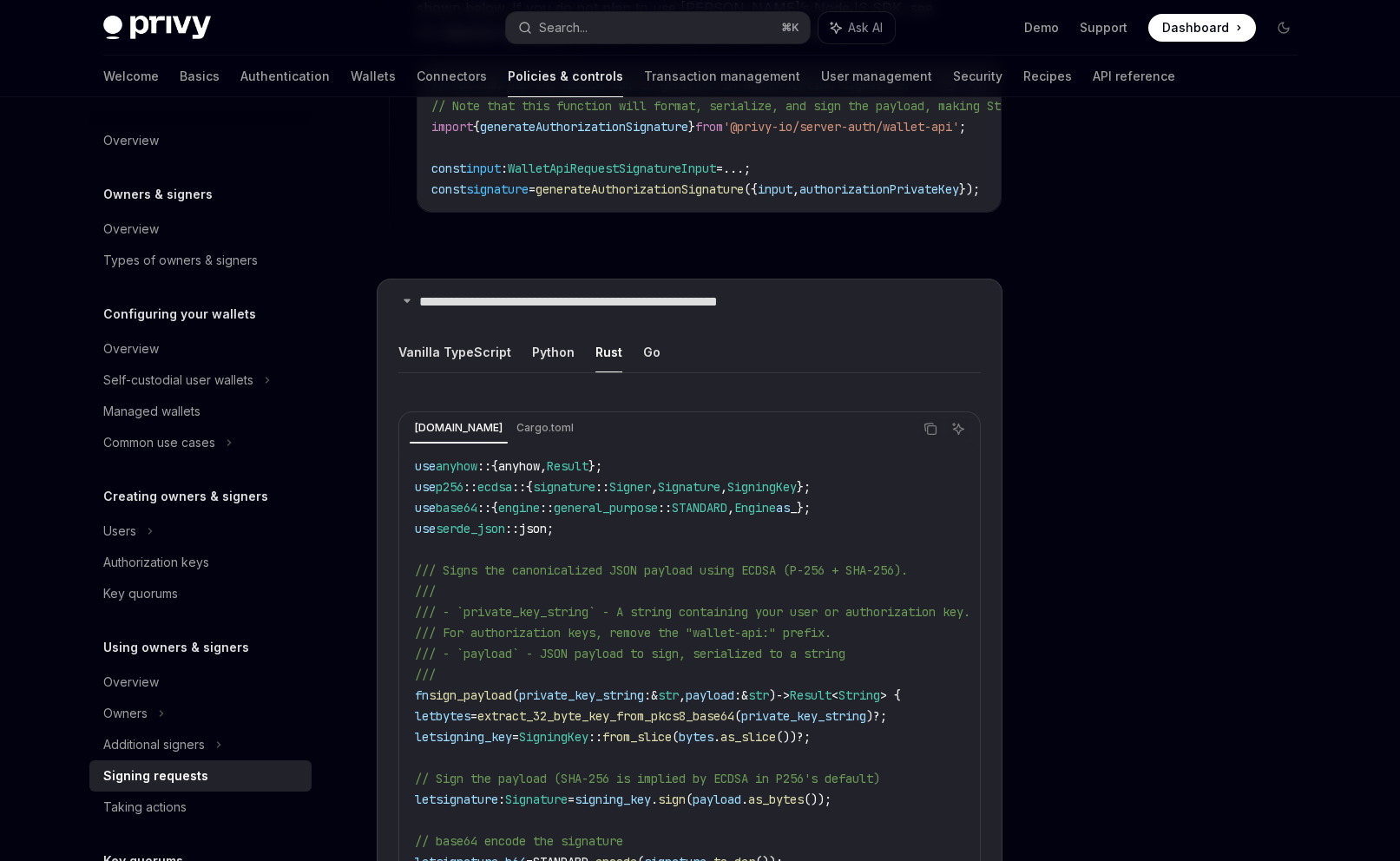
type textarea "*"
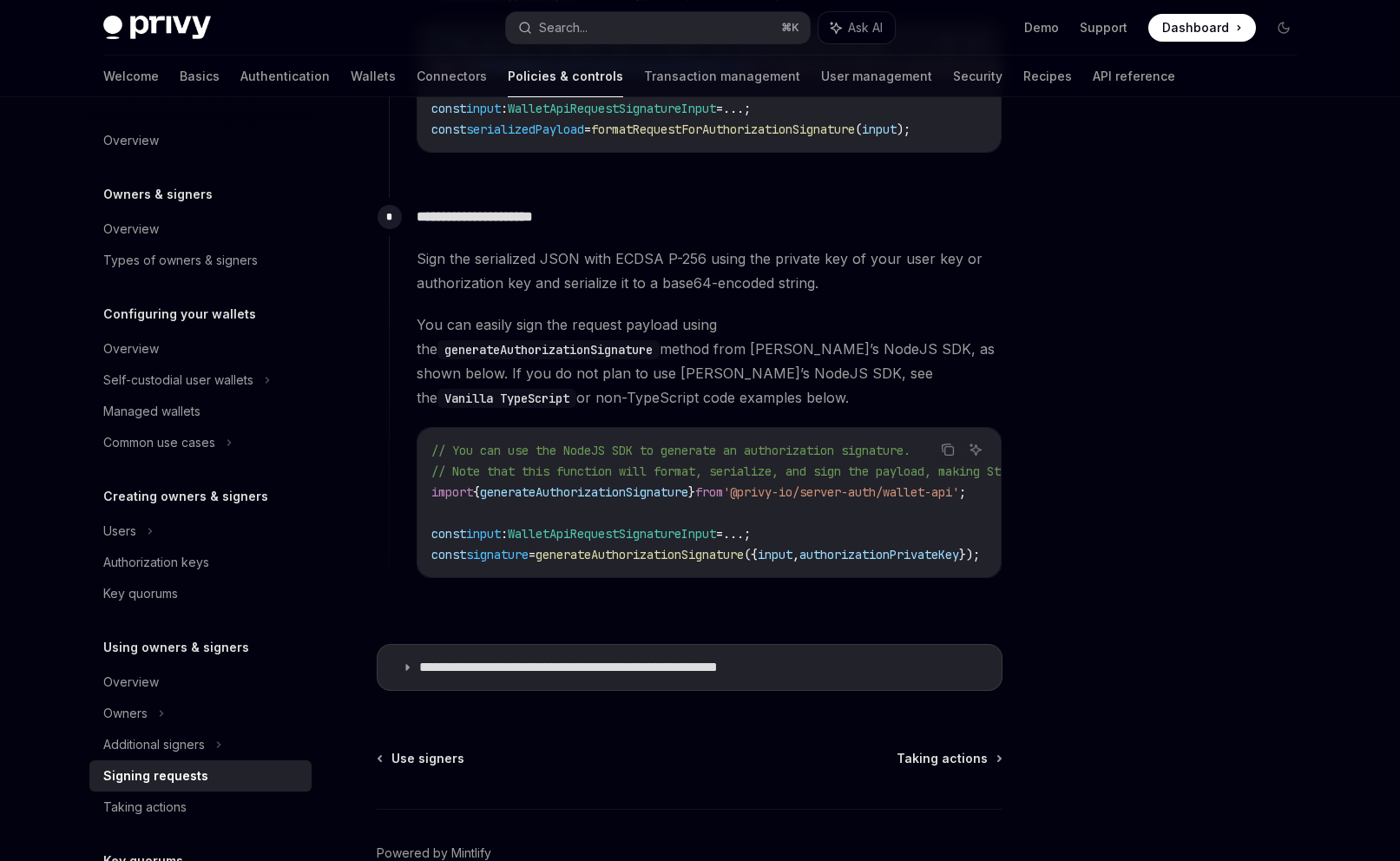
scroll to position [1417, 0]
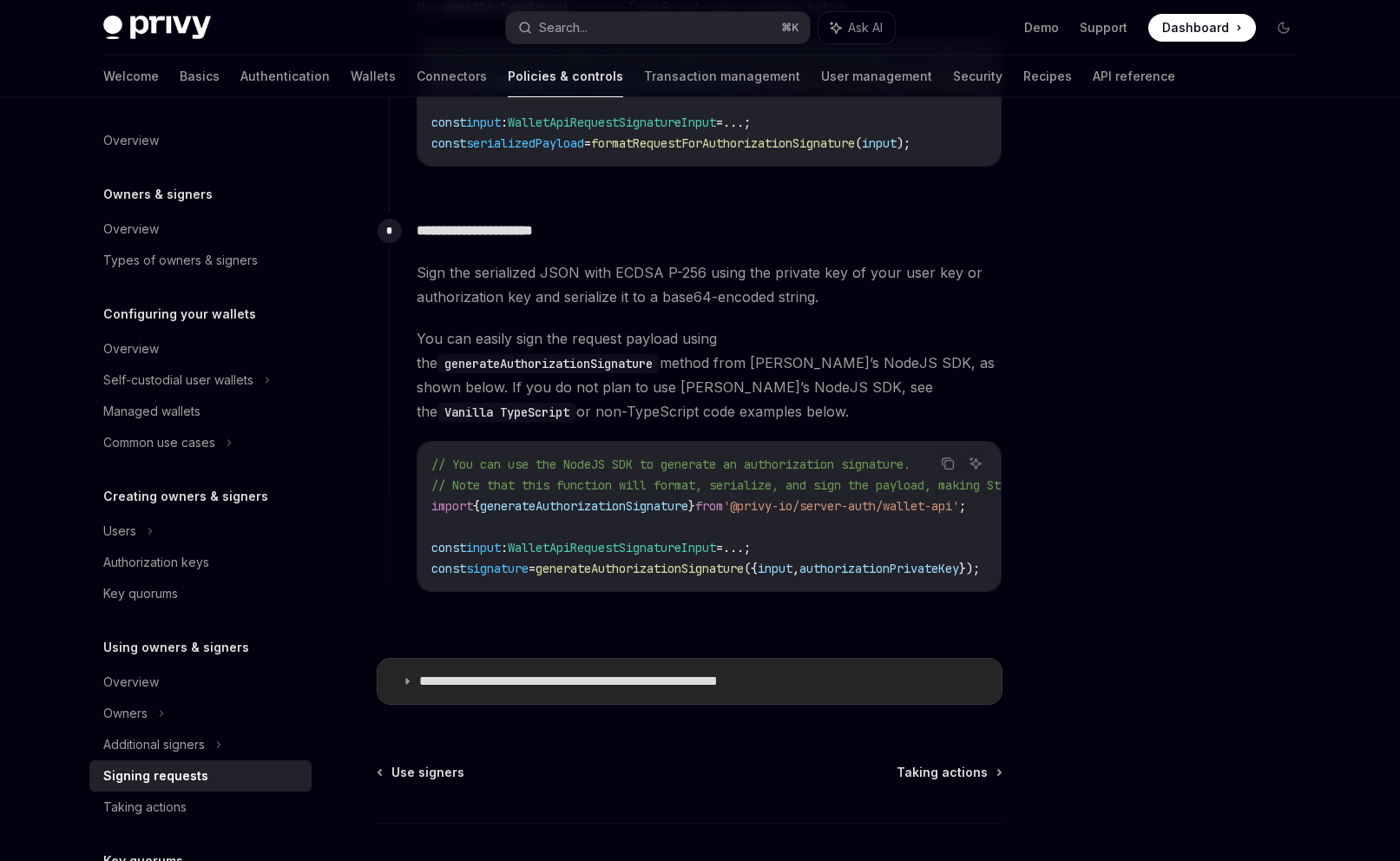
click at [662, 673] on p "**********" at bounding box center [615, 681] width 391 height 17
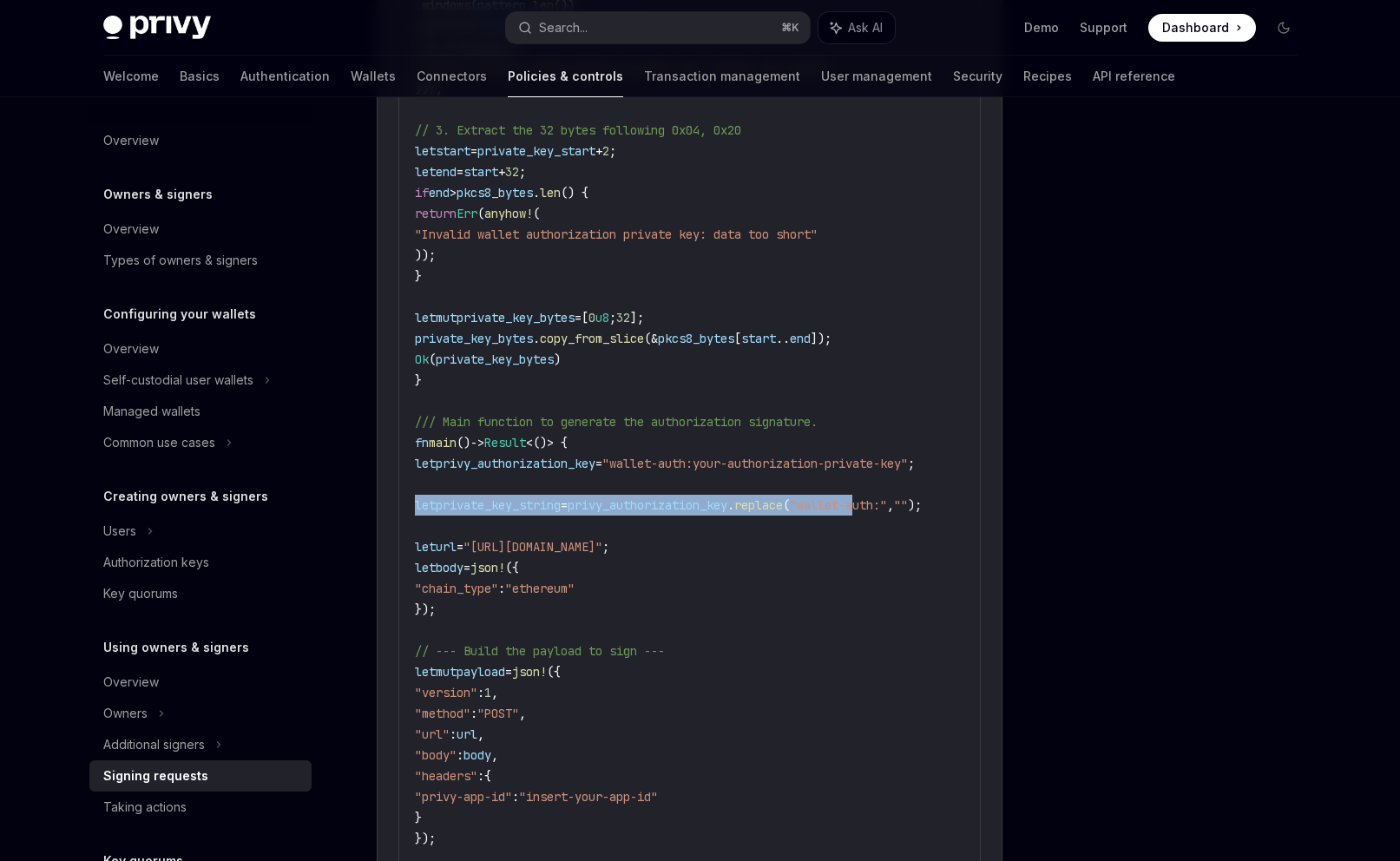
drag, startPoint x: 909, startPoint y: 483, endPoint x: 359, endPoint y: 480, distance: 550.0
click at [401, 480] on div "use anyhow :: {anyhow, Result }; use p256 :: ecdsa :: { signature :: Signer , S…" at bounding box center [690, 204] width 577 height 1817
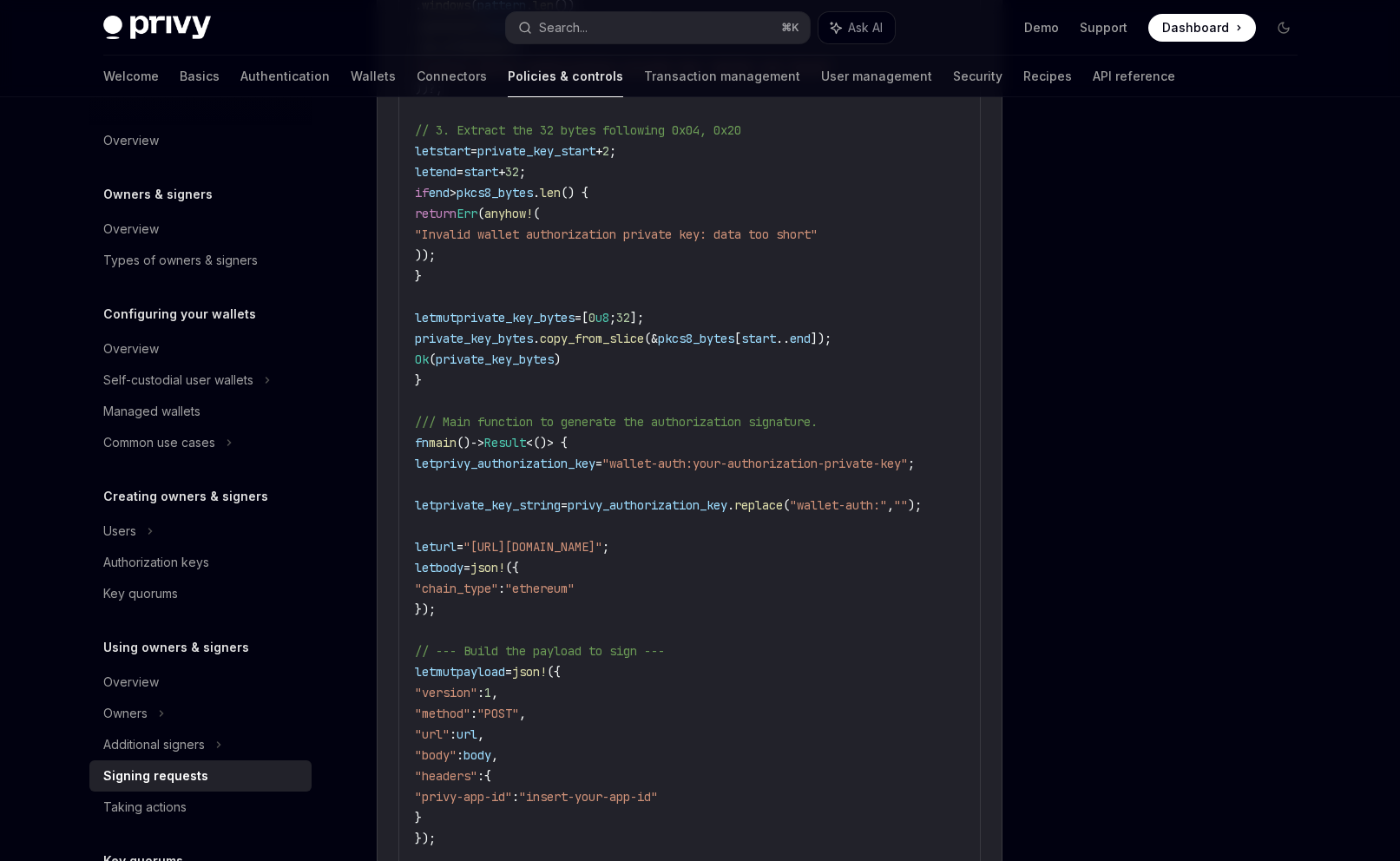
click at [593, 490] on code "use anyhow :: {anyhow, Result }; use p256 :: ecdsa :: { signature :: Signer , S…" at bounding box center [720, 203] width 611 height 1792
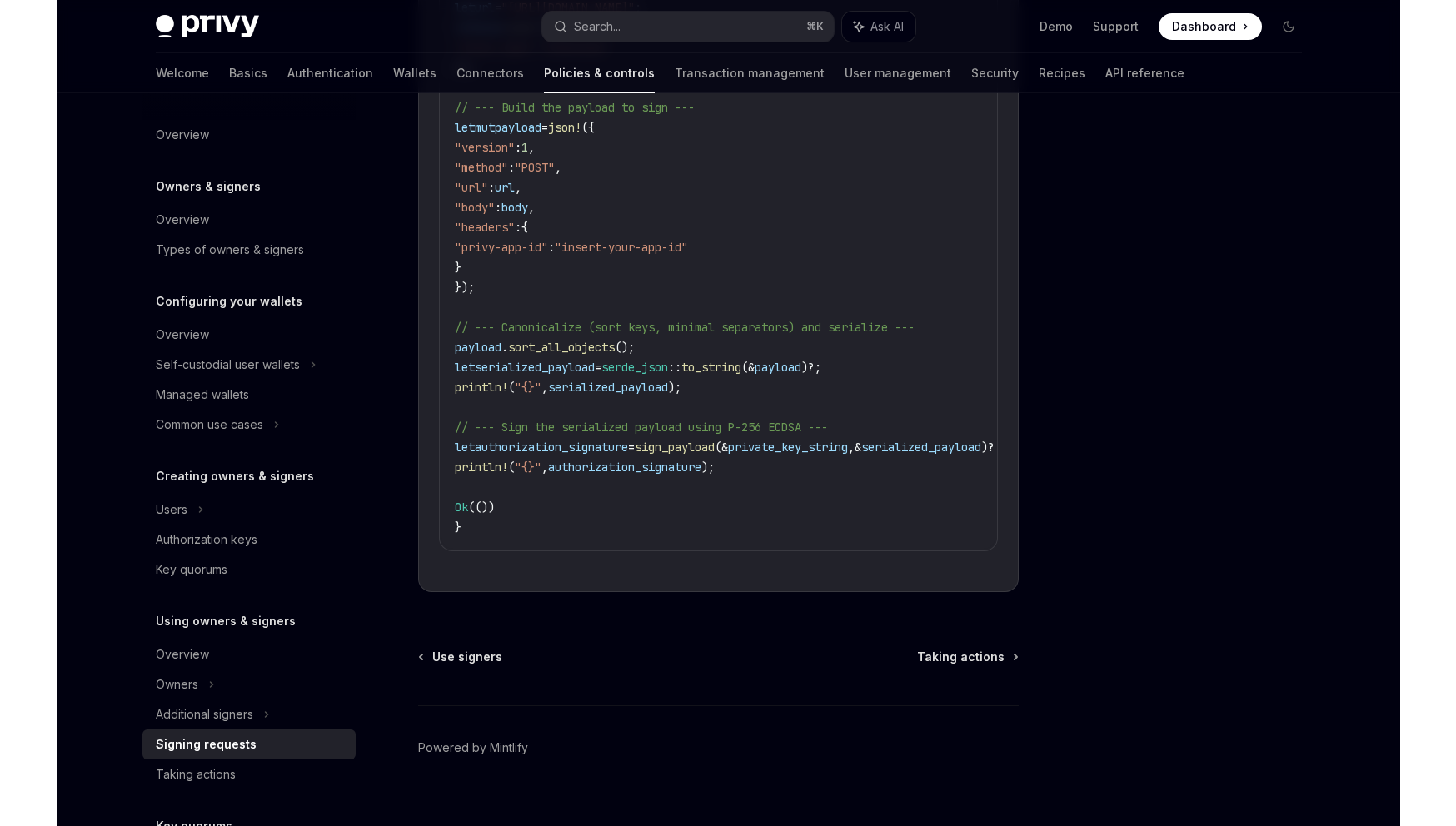
scroll to position [1723, 0]
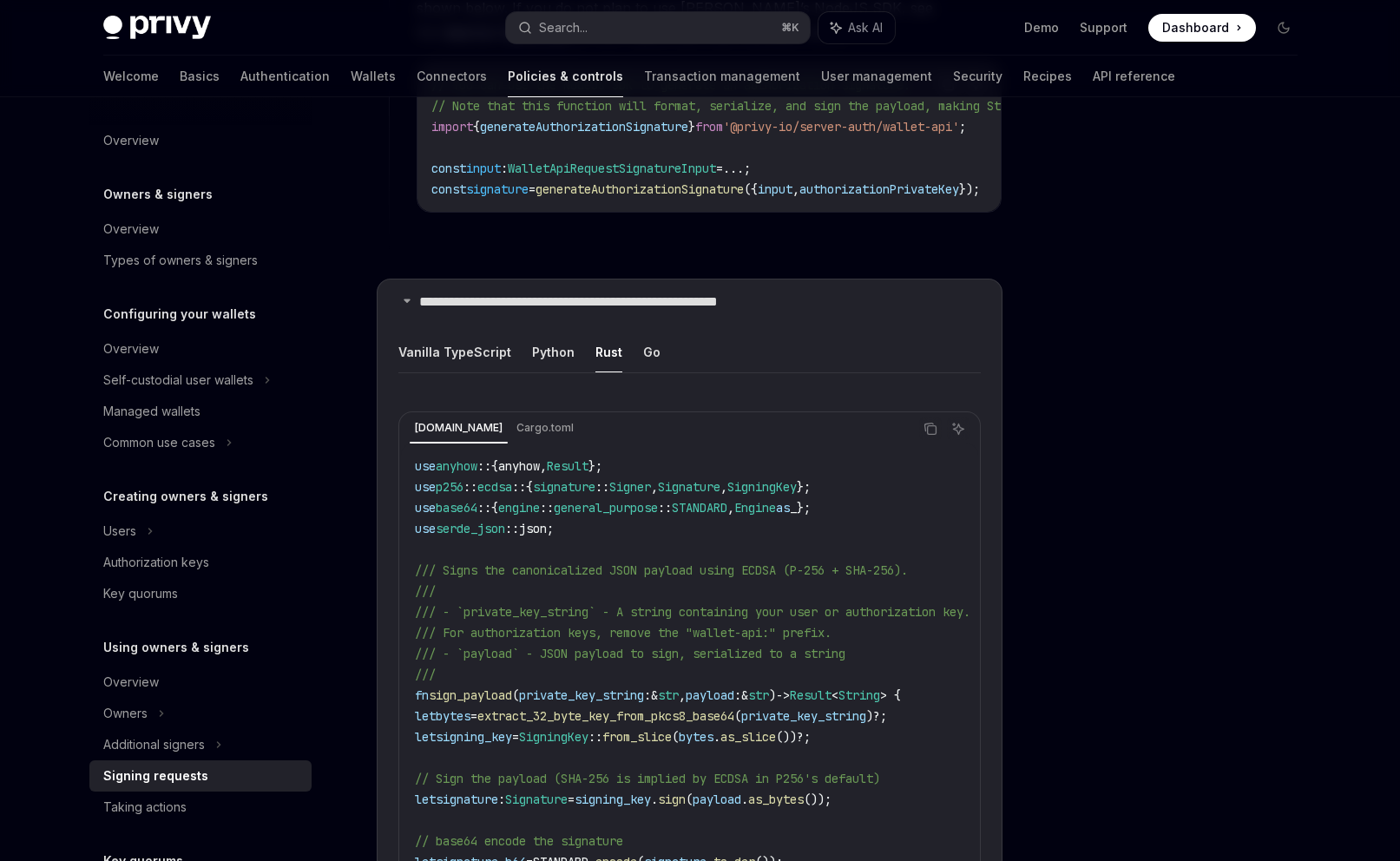
type textarea "*"
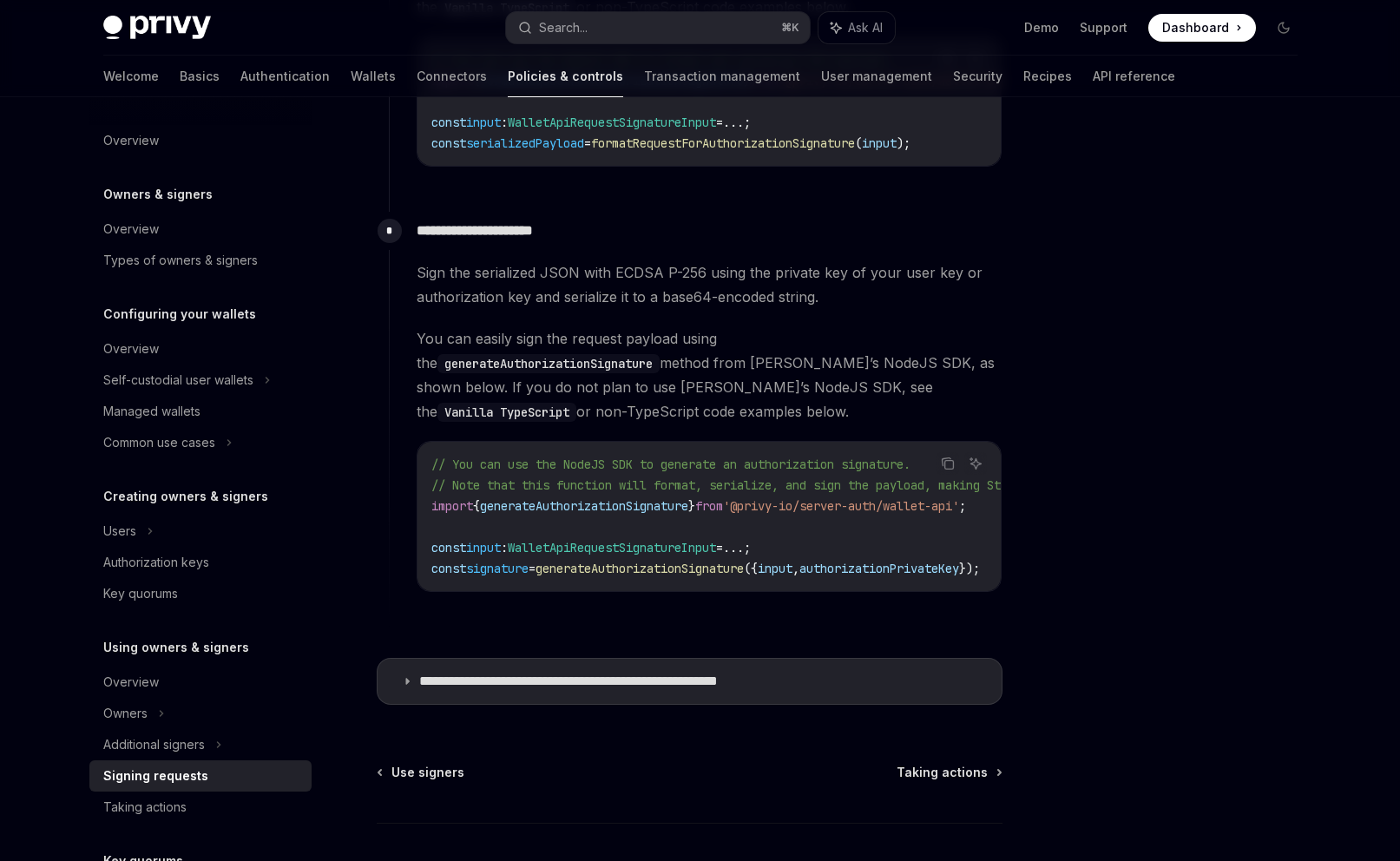
scroll to position [1445, 0]
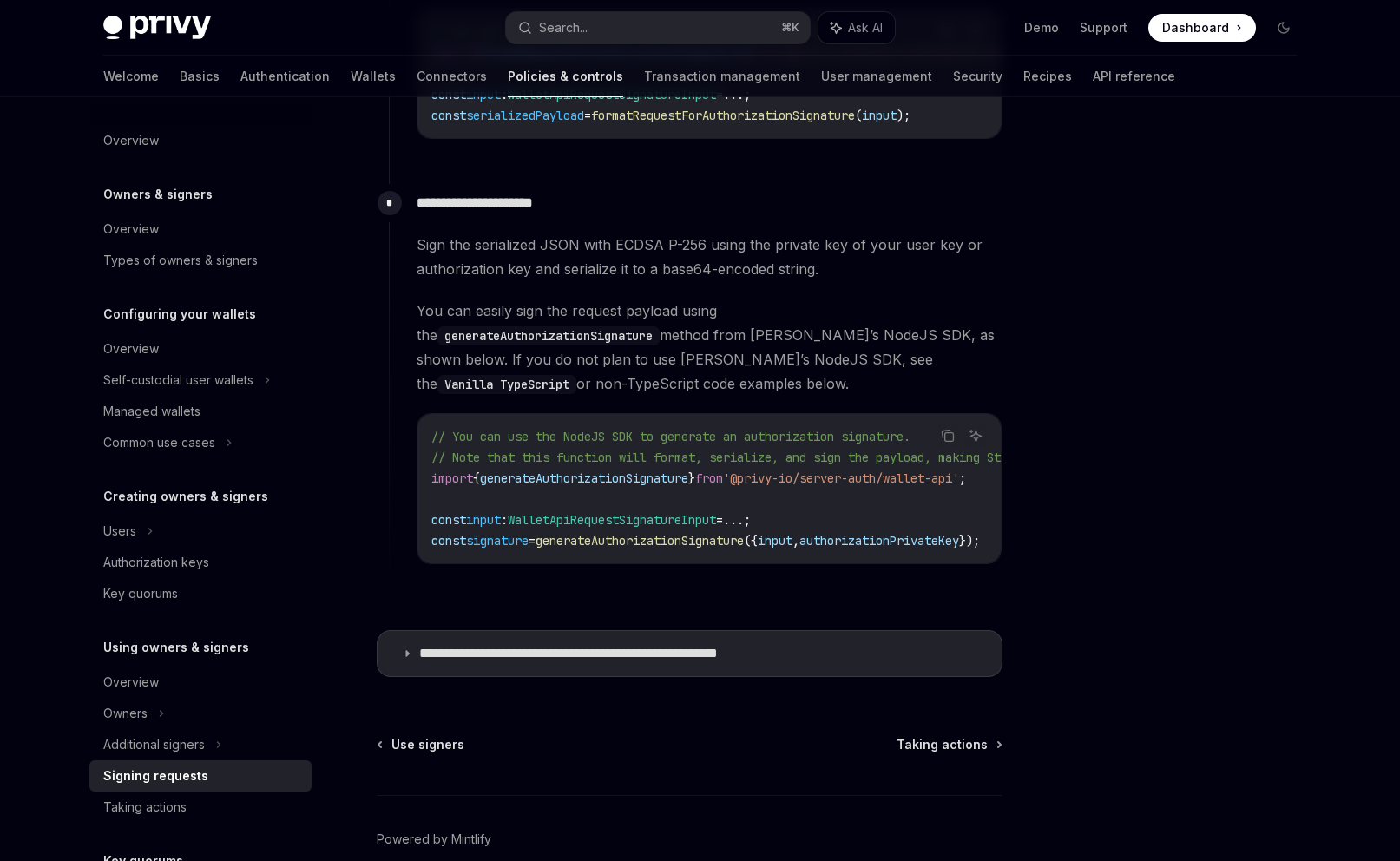
click at [698, 653] on details "**********" at bounding box center [689, 653] width 626 height 47
click at [668, 645] on p "**********" at bounding box center [615, 653] width 391 height 17
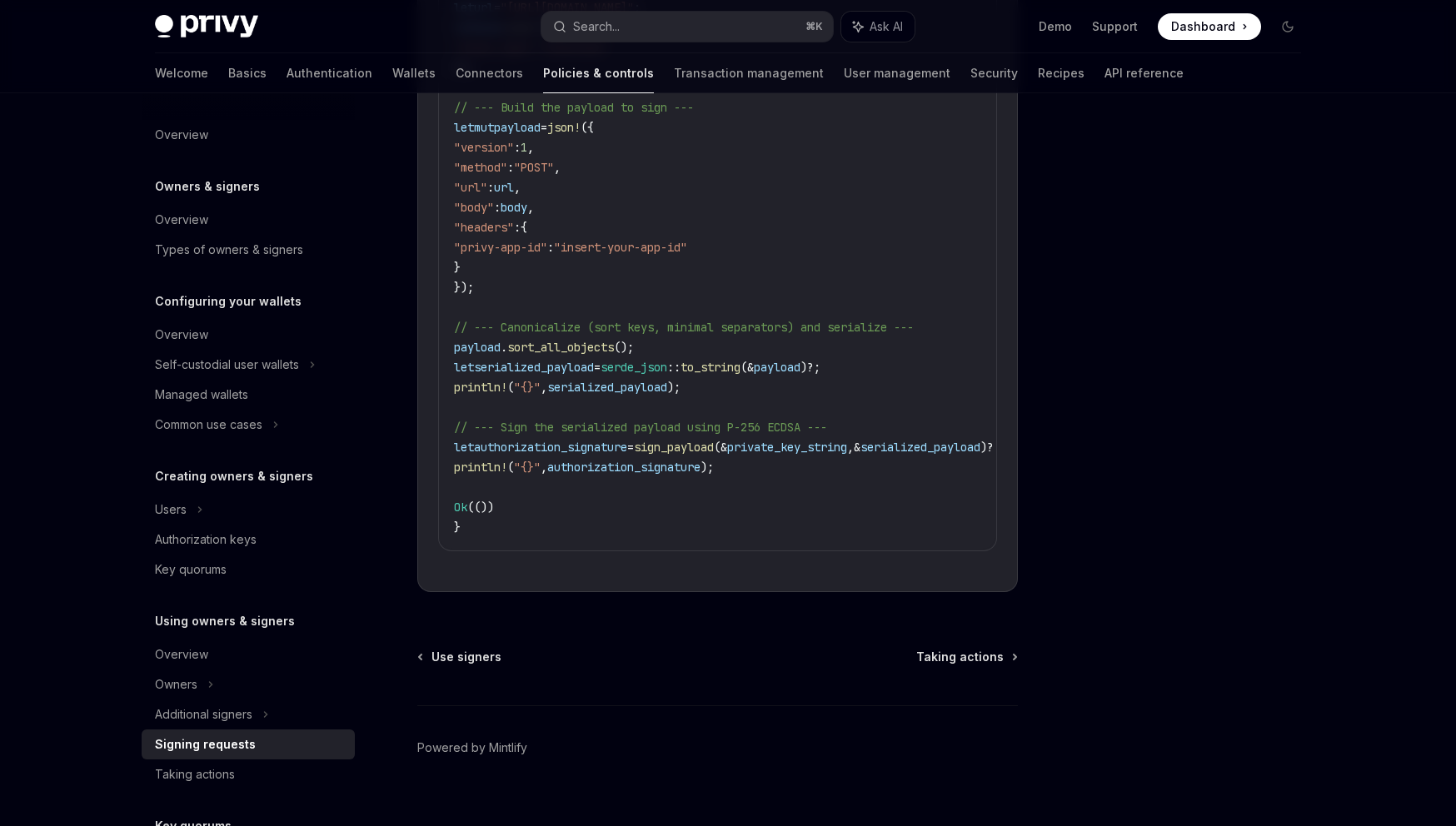
scroll to position [3330, 0]
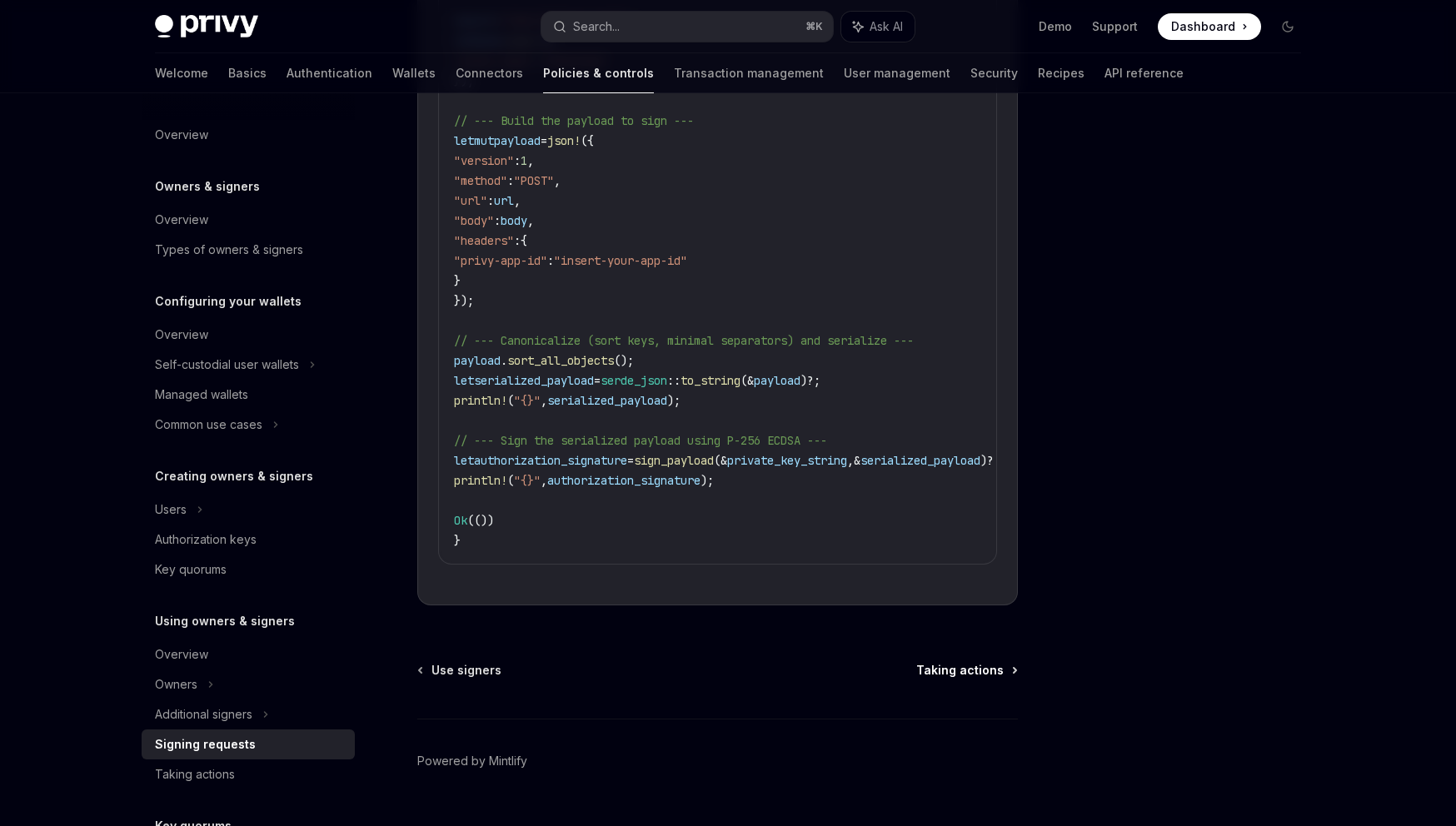
click at [960, 662] on span "Taking actions" at bounding box center [960, 670] width 87 height 17
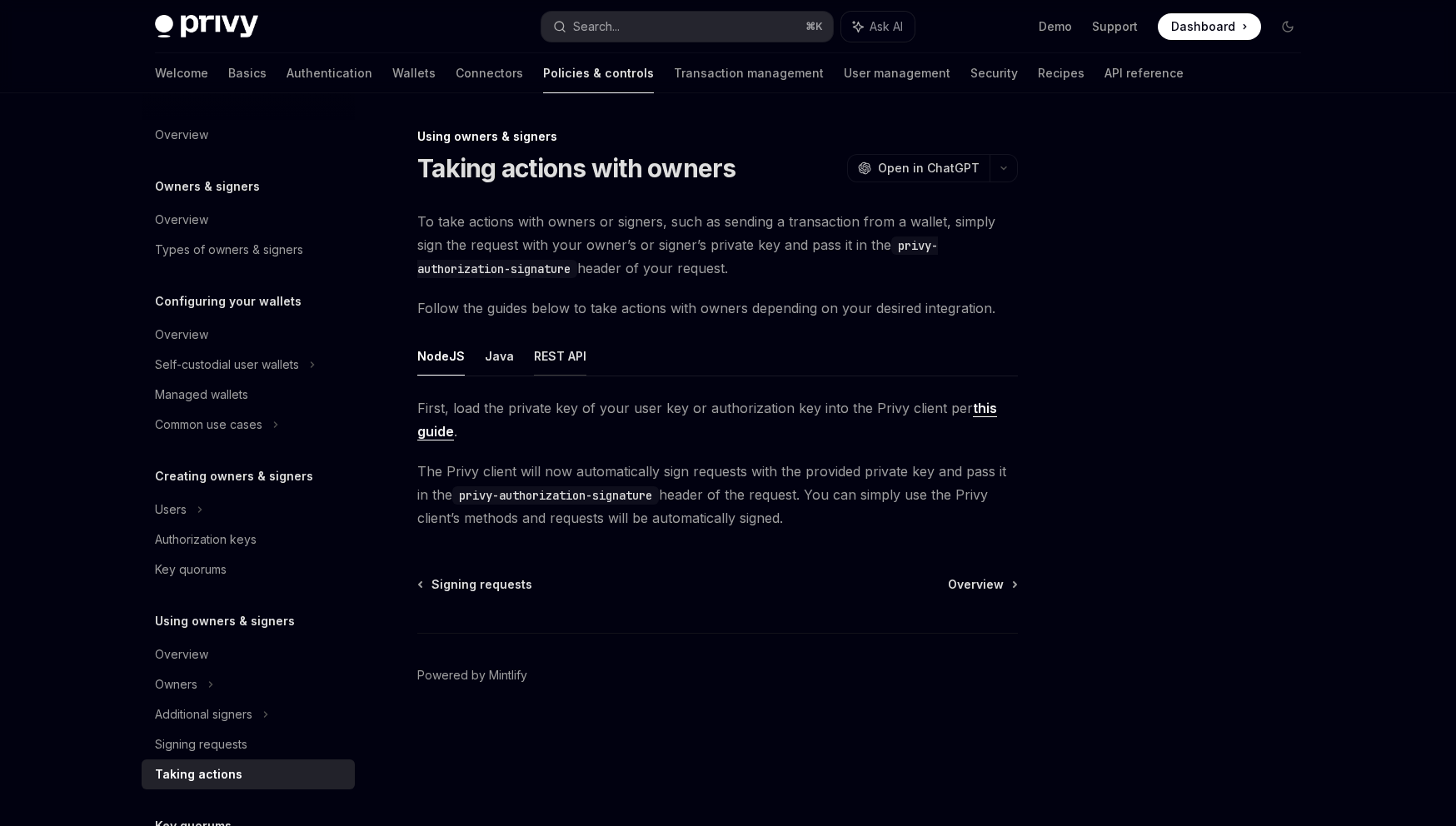
click at [559, 353] on button "REST API" at bounding box center [560, 356] width 53 height 39
type textarea "*"
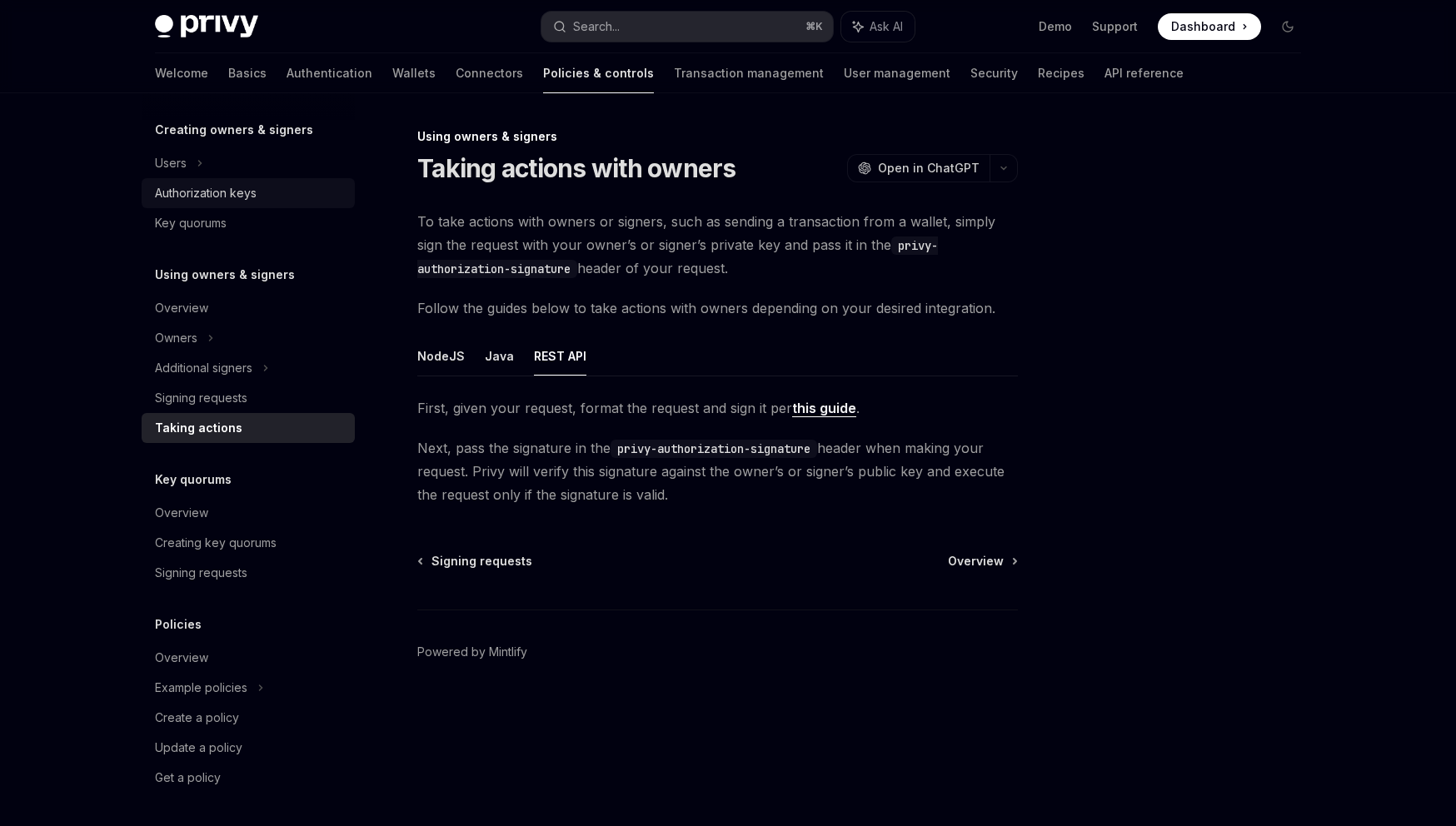
scroll to position [200, 0]
